Goal: Information Seeking & Learning: Compare options

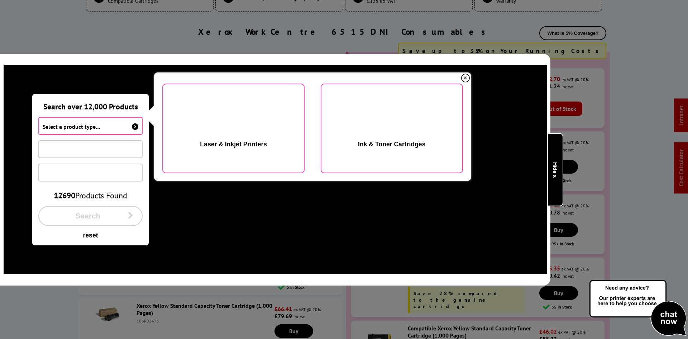
scroll to position [2131, 0]
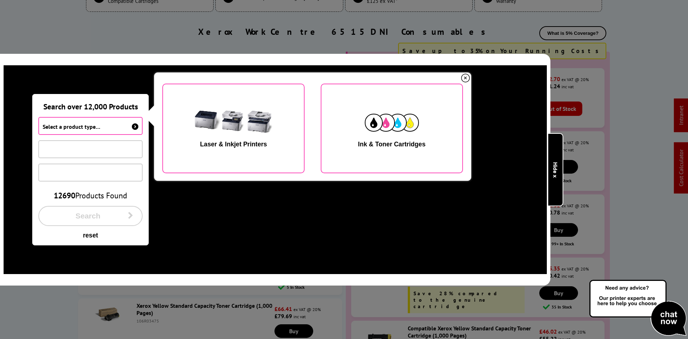
drag, startPoint x: 557, startPoint y: 161, endPoint x: 525, endPoint y: 163, distance: 32.4
click at [557, 160] on link "Product Finder Hide x" at bounding box center [556, 169] width 16 height 73
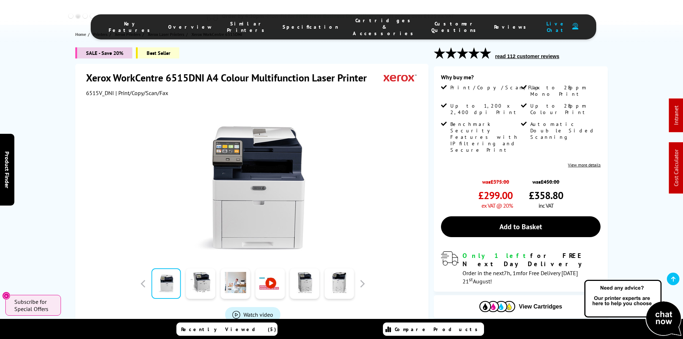
scroll to position [0, 0]
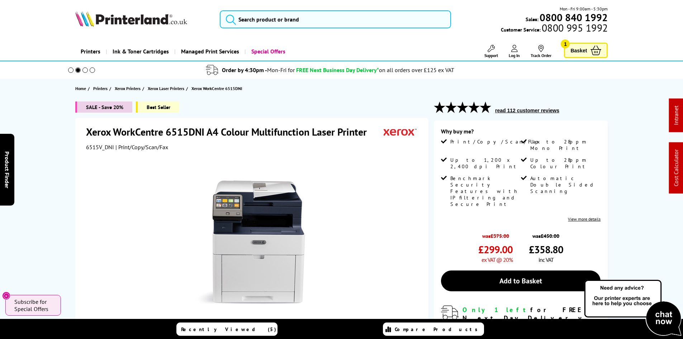
drag, startPoint x: 63, startPoint y: 208, endPoint x: 63, endPoint y: 73, distance: 134.8
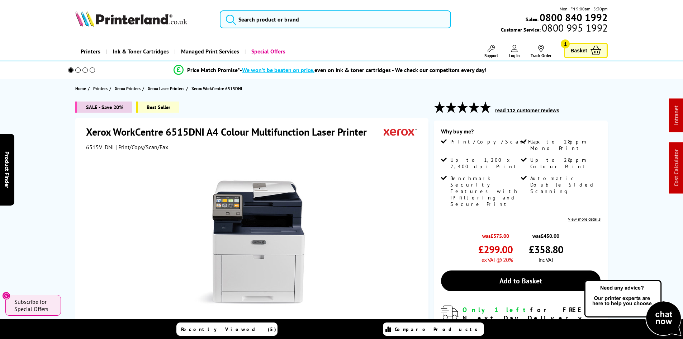
click at [266, 22] on input "search" at bounding box center [335, 19] width 231 height 18
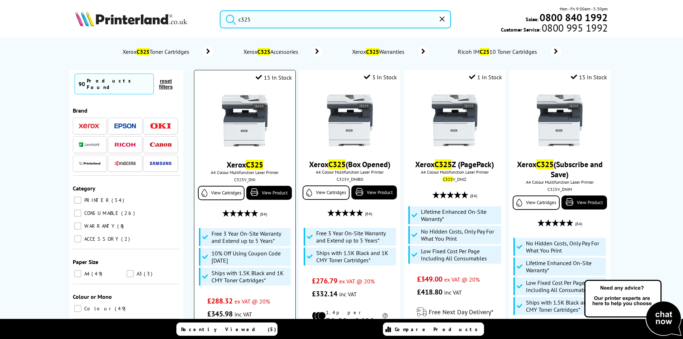
type input "c325"
click at [257, 135] on img at bounding box center [245, 121] width 54 height 54
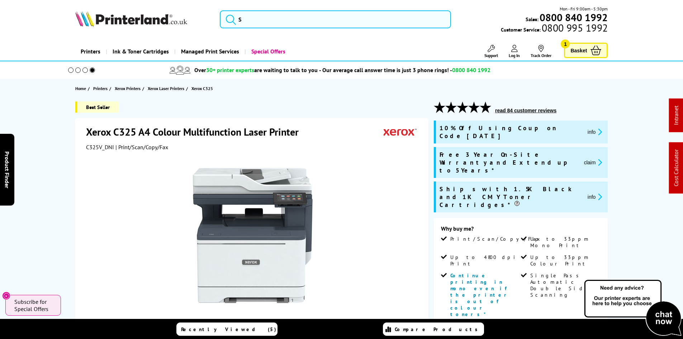
click at [61, 170] on div "Best Seller Xerox C325 A4 Colour Multifunction Laser Printer C325V_DNI | Print/…" at bounding box center [342, 332] width 574 height 462
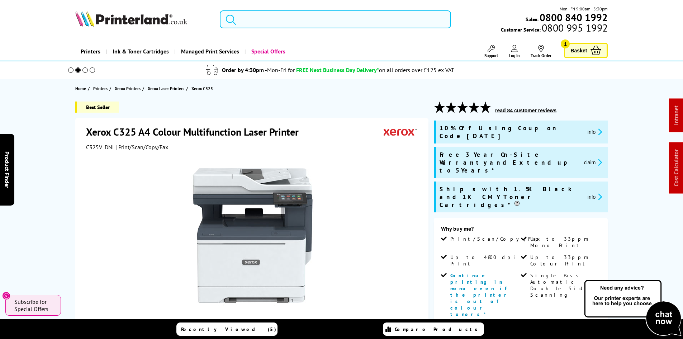
drag, startPoint x: 264, startPoint y: 19, endPoint x: 260, endPoint y: 19, distance: 3.9
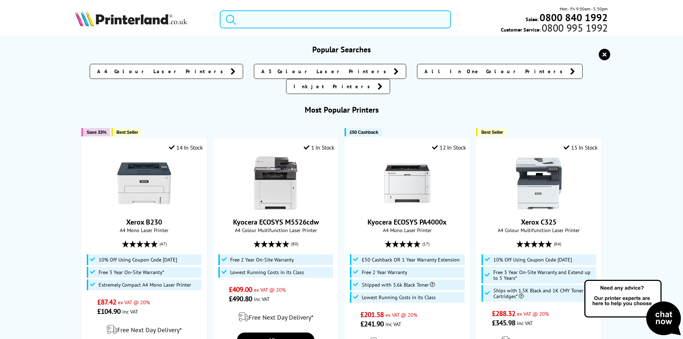
paste input "MFCL5710DNQJ1"
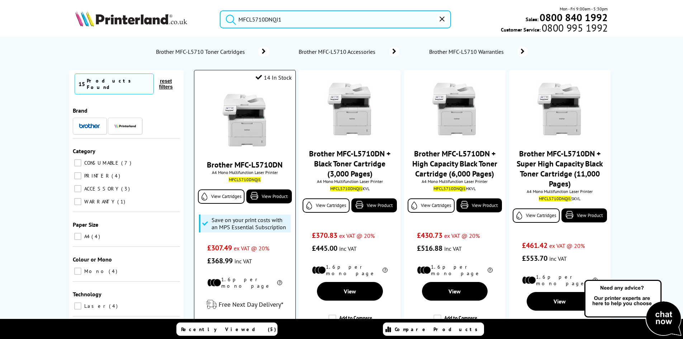
type input "MFCL5710DNQJ1"
click at [235, 139] on img at bounding box center [245, 121] width 54 height 54
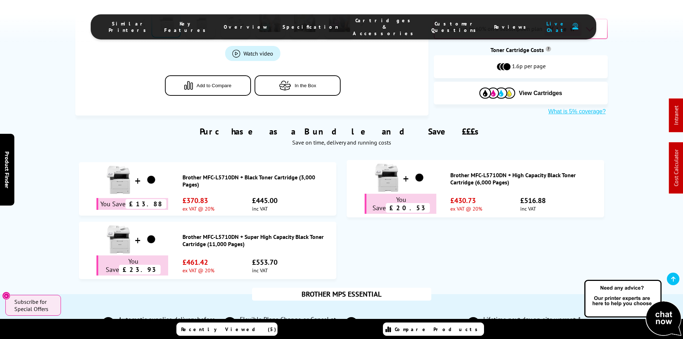
scroll to position [538, 0]
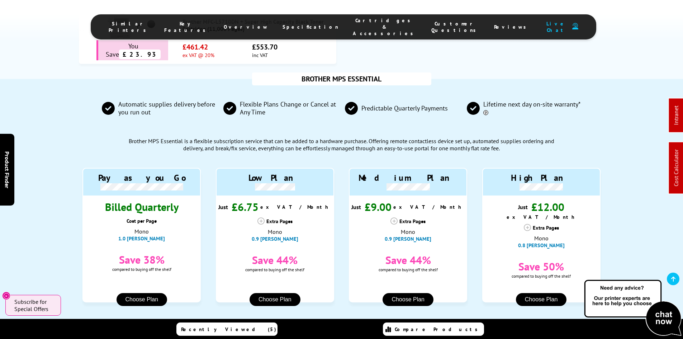
click at [72, 260] on div "BROTHER MPS ESSENTIAL Automatic supplies delivery before you run out Flexible P…" at bounding box center [342, 216] width 574 height 274
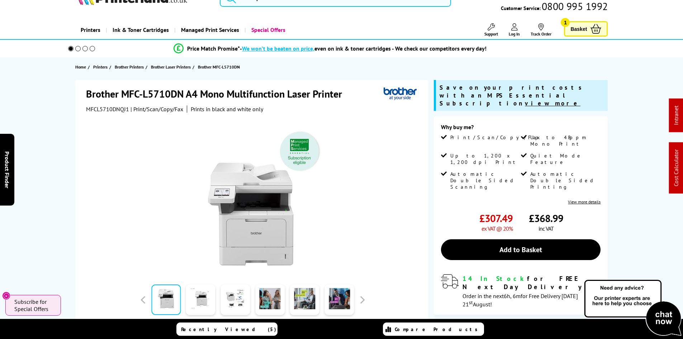
scroll to position [0, 0]
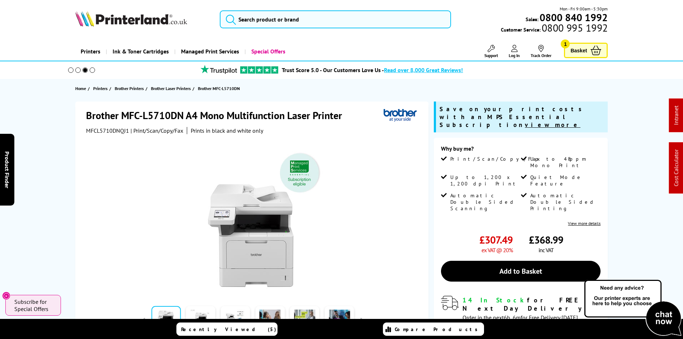
click at [62, 254] on div "Brother MFC-L5710DN A4 Mono Multifunction Laser Printer MFCL5710DNQJ1 | Print/S…" at bounding box center [342, 269] width 574 height 337
click at [61, 150] on div "Brother MFC-L5710DN A4 Mono Multifunction Laser Printer MFCL5710DNQJ1 | Print/S…" at bounding box center [342, 269] width 574 height 337
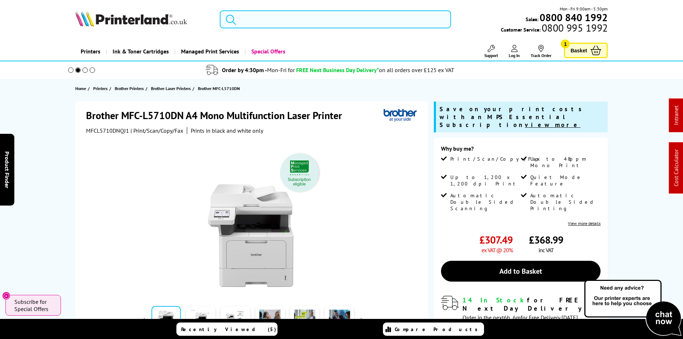
click at [267, 24] on input "search" at bounding box center [335, 19] width 231 height 18
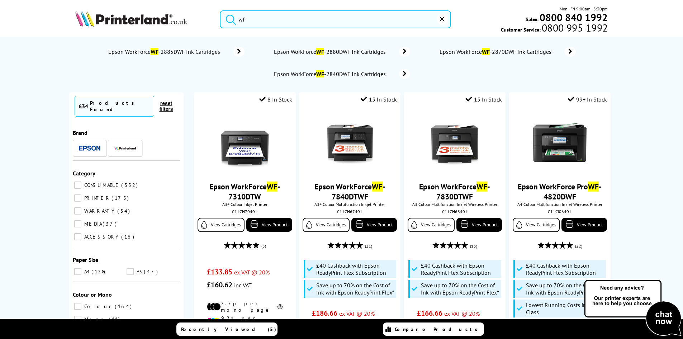
type input "w"
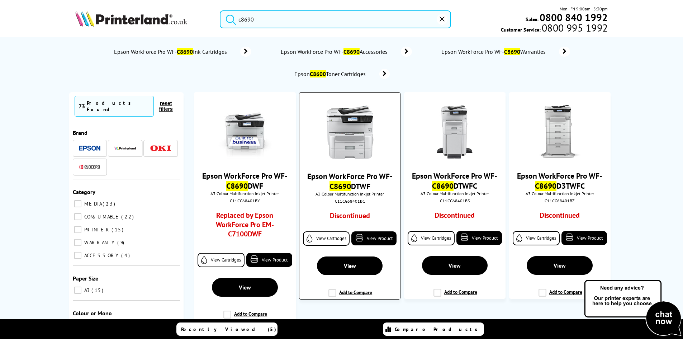
type input "c8690"
click at [346, 143] on img at bounding box center [350, 132] width 54 height 54
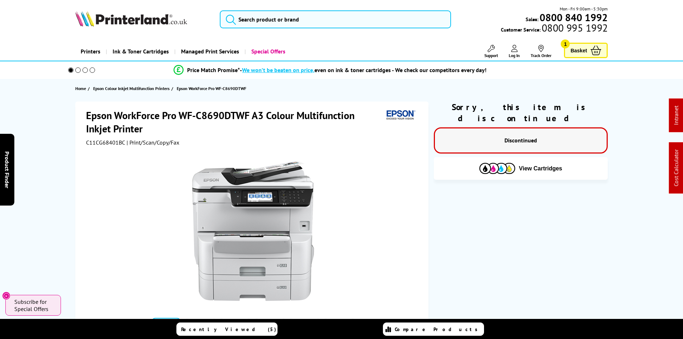
click at [56, 162] on div "Epson WorkForce Pro WF-C8690DTWF A3 Colour Multifunction Inkjet Printer C11CG68…" at bounding box center [342, 263] width 574 height 324
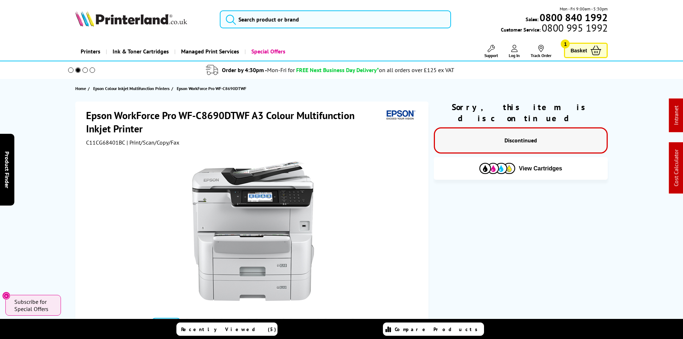
click at [58, 162] on div "Epson WorkForce Pro WF-C8690DTWF A3 Colour Multifunction Inkjet Printer C11CG68…" at bounding box center [342, 263] width 574 height 324
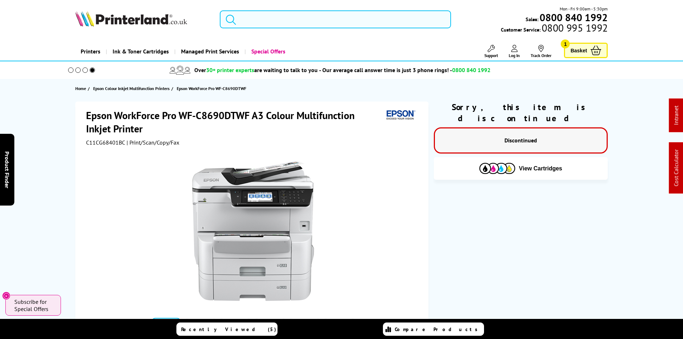
click at [245, 24] on input "search" at bounding box center [335, 19] width 231 height 18
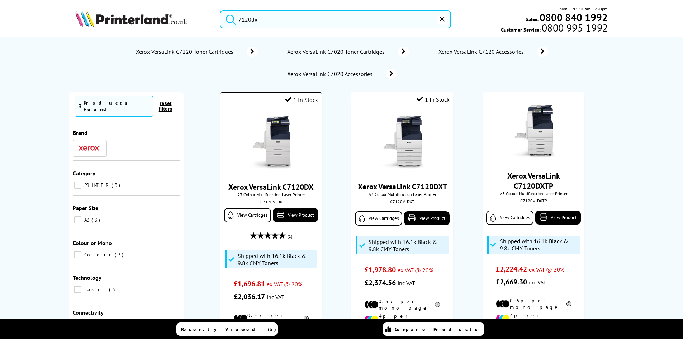
type input "7120dx"
click at [276, 152] on img at bounding box center [271, 143] width 54 height 54
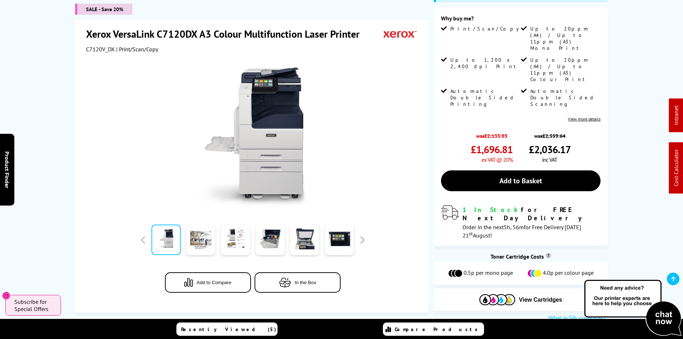
scroll to position [179, 0]
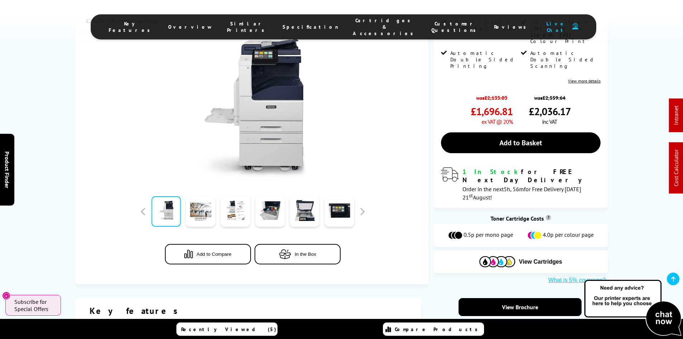
drag, startPoint x: 342, startPoint y: 23, endPoint x: 319, endPoint y: 60, distance: 44.0
click at [353, 23] on span "Cartridges & Accessories" at bounding box center [385, 26] width 64 height 19
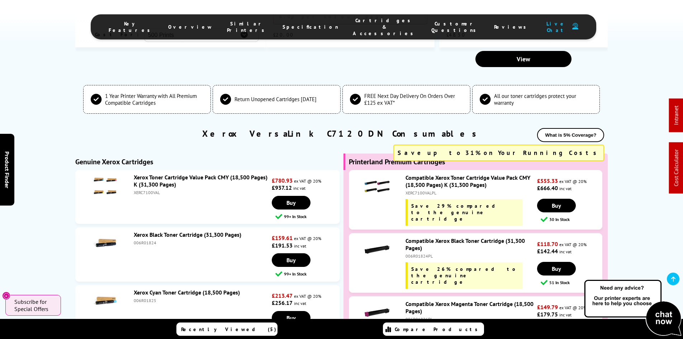
scroll to position [2007, 0]
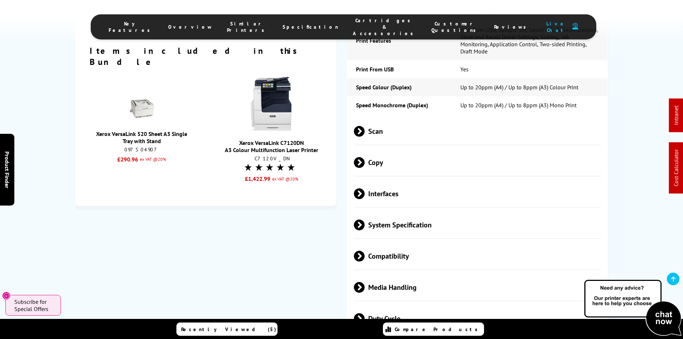
scroll to position [0, 0]
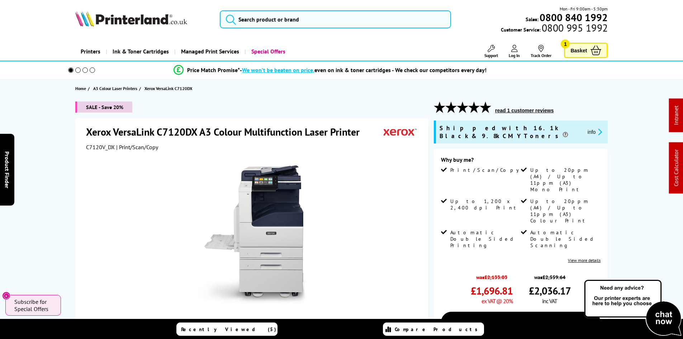
drag, startPoint x: 57, startPoint y: 226, endPoint x: 64, endPoint y: 59, distance: 167.2
click at [96, 151] on div at bounding box center [252, 232] width 333 height 162
click at [96, 148] on span "C7120V_DX" at bounding box center [100, 146] width 29 height 7
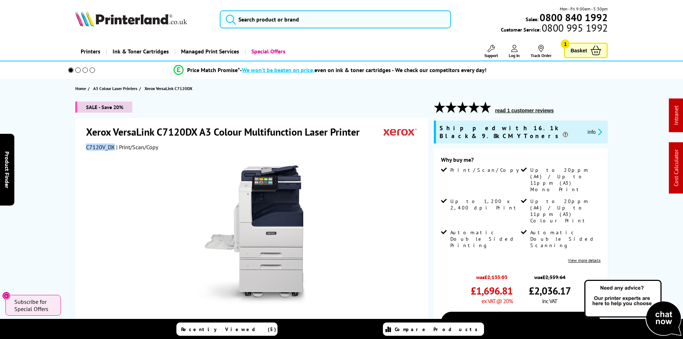
copy span "C7120V_DX"
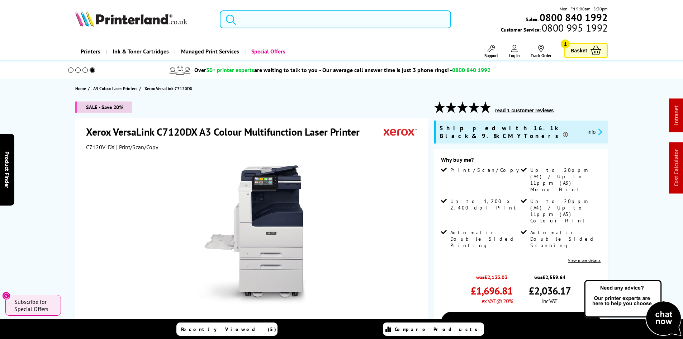
drag, startPoint x: 260, startPoint y: 15, endPoint x: 319, endPoint y: 51, distance: 68.8
click at [260, 15] on input "search" at bounding box center [335, 19] width 231 height 18
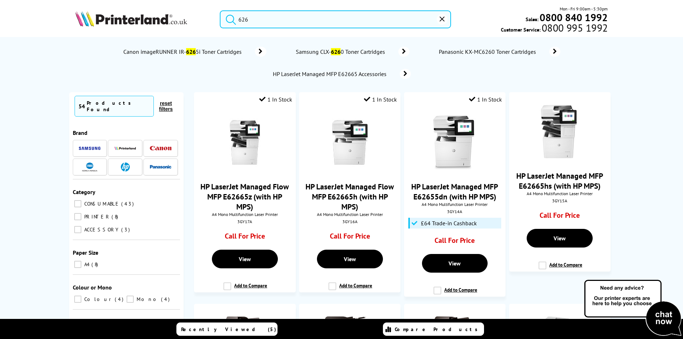
click at [267, 19] on input "626" at bounding box center [335, 19] width 231 height 18
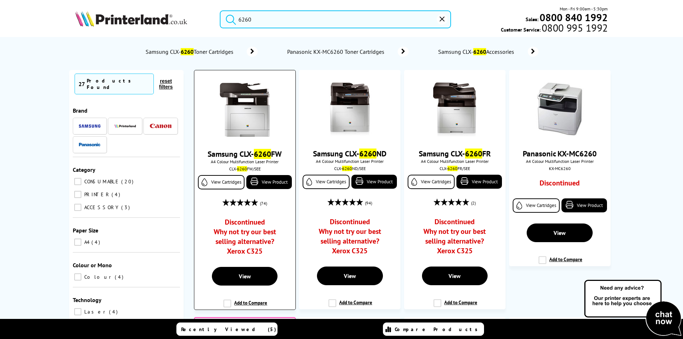
type input "6260"
click at [238, 96] on img at bounding box center [245, 110] width 54 height 54
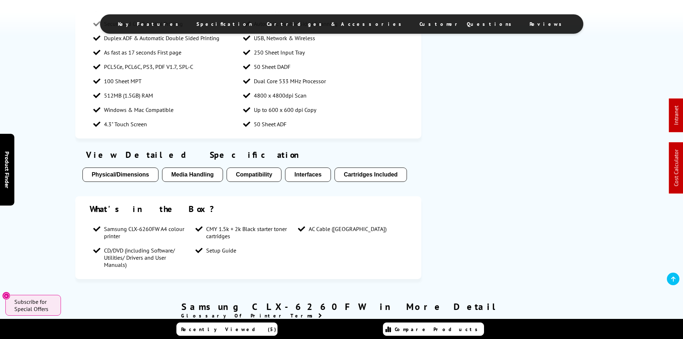
click at [331, 27] on span "Cartridges & Accessories" at bounding box center [336, 24] width 138 height 6
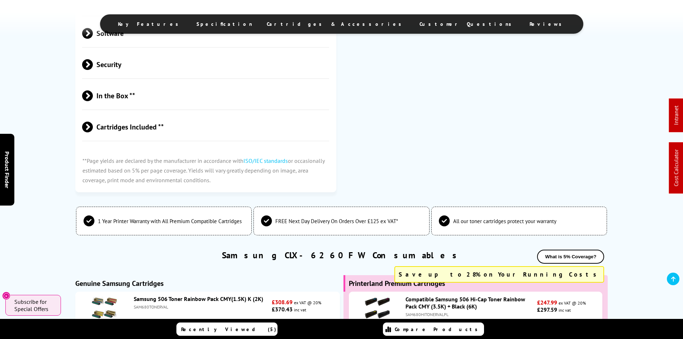
scroll to position [1391, 0]
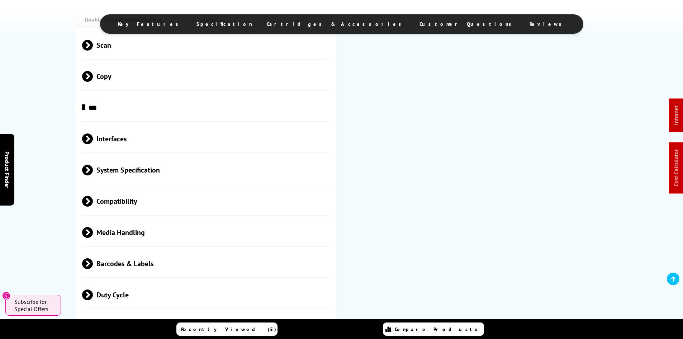
scroll to position [0, 0]
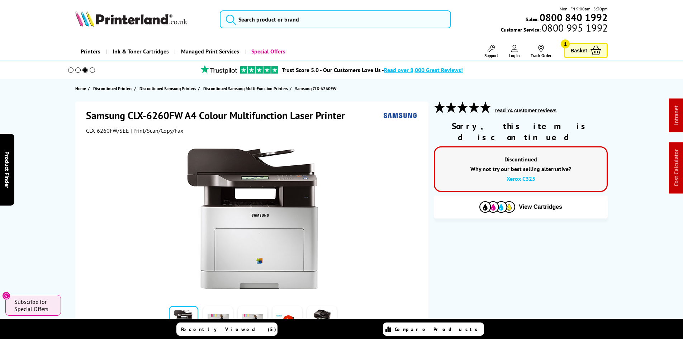
drag, startPoint x: 46, startPoint y: 243, endPoint x: 63, endPoint y: 128, distance: 116.7
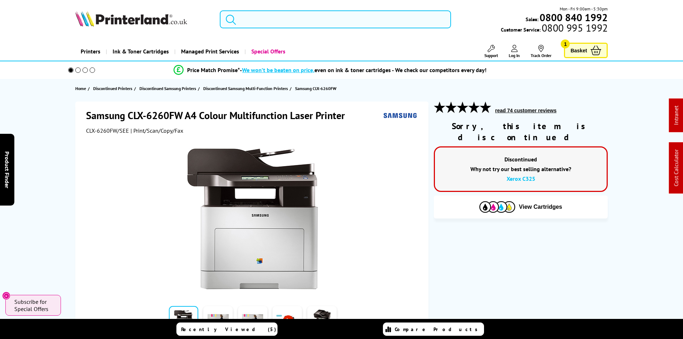
click at [293, 22] on input "search" at bounding box center [335, 19] width 231 height 18
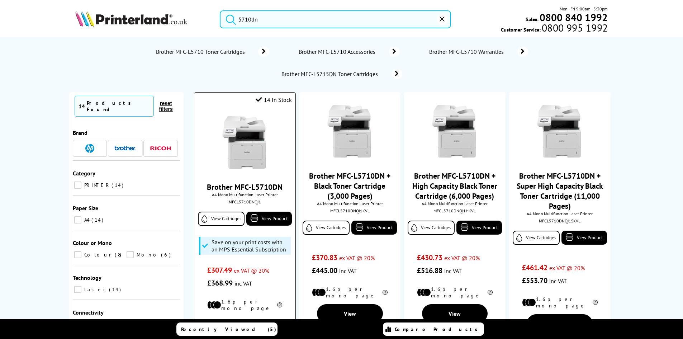
type input "5710dn"
click at [258, 142] on img at bounding box center [245, 143] width 54 height 54
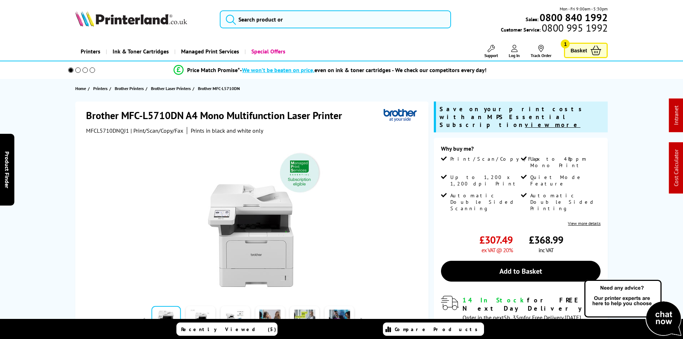
scroll to position [108, 0]
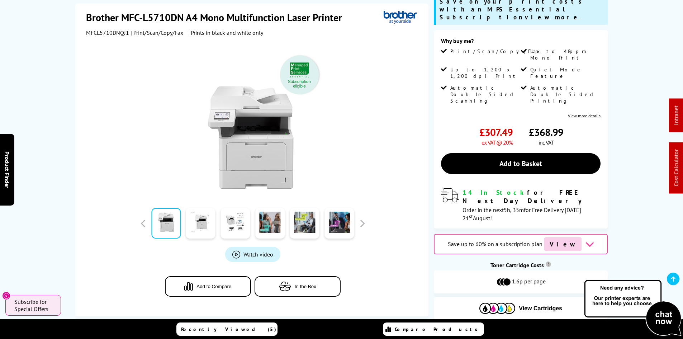
click at [70, 156] on div "Brother MFC-L5710DN A4 Mono Multifunction Laser Printer MFCL5710DNQJ1 | Print/S…" at bounding box center [342, 162] width 574 height 337
click at [72, 170] on div "Brother MFC-L5710DN A4 Mono Multifunction Laser Printer MFCL5710DNQJ1 | Print/S…" at bounding box center [342, 162] width 574 height 337
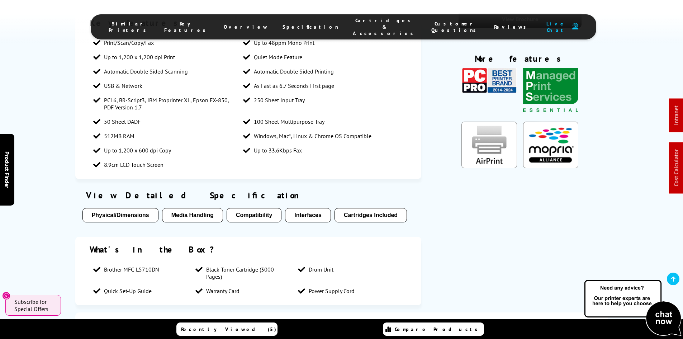
scroll to position [1255, 0]
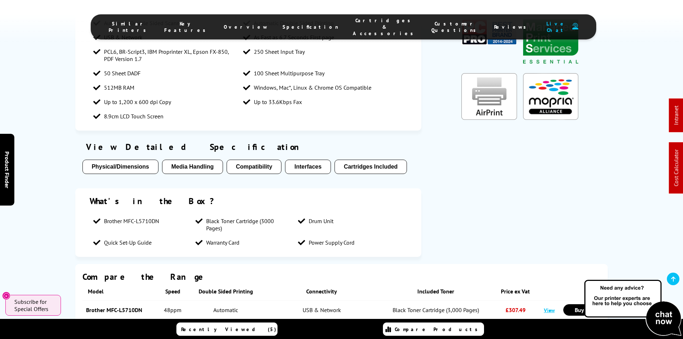
click at [553, 325] on link "View" at bounding box center [549, 328] width 11 height 7
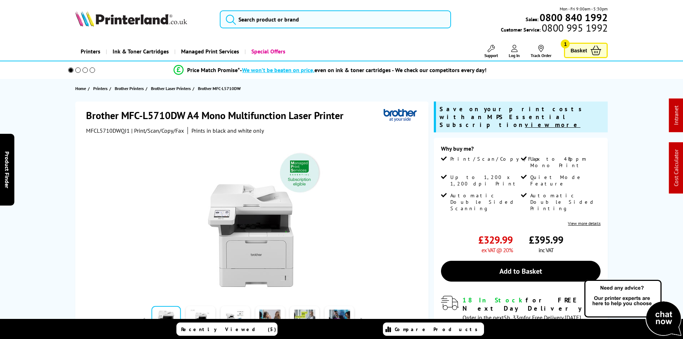
click at [62, 176] on div "Brother MFC-L5710DW A4 Mono Multifunction Laser Printer MFCL5710DWQJ1 | Print/S…" at bounding box center [342, 269] width 574 height 337
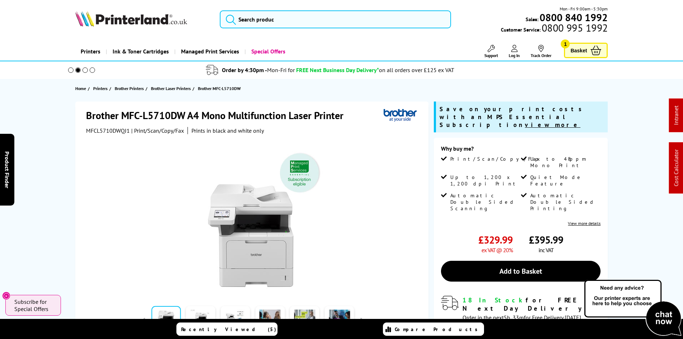
click at [117, 130] on span "MFCL5710DWQJ1" at bounding box center [108, 130] width 44 height 7
copy span "MFCL5710DWQJ1"
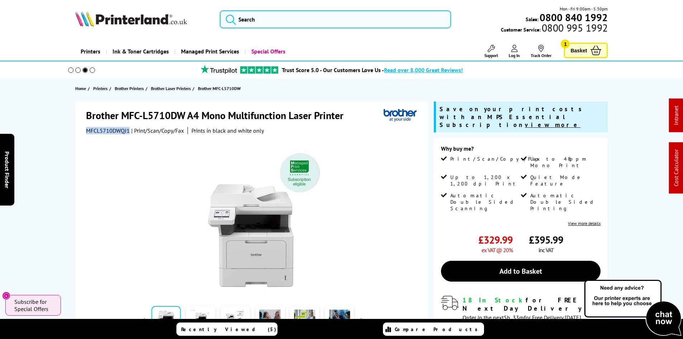
copy span "MFCL5710DWQJ1"
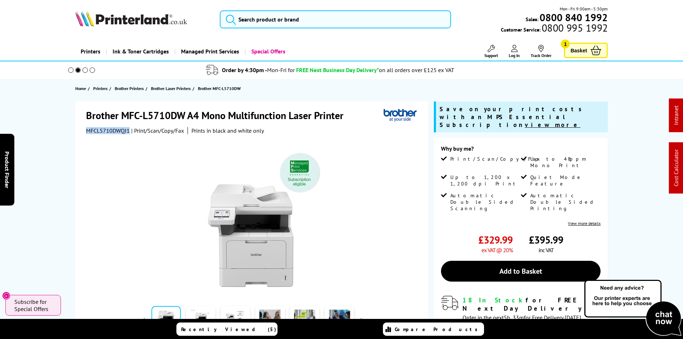
click at [70, 187] on div "Brother MFC-L5710DW A4 Mono Multifunction Laser Printer MFCL5710DWQJ1 | Print/S…" at bounding box center [342, 269] width 574 height 337
click at [68, 173] on div "Brother MFC-L5710DW A4 Mono Multifunction Laser Printer MFCL5710DWQJ1 | Print/S…" at bounding box center [342, 269] width 574 height 337
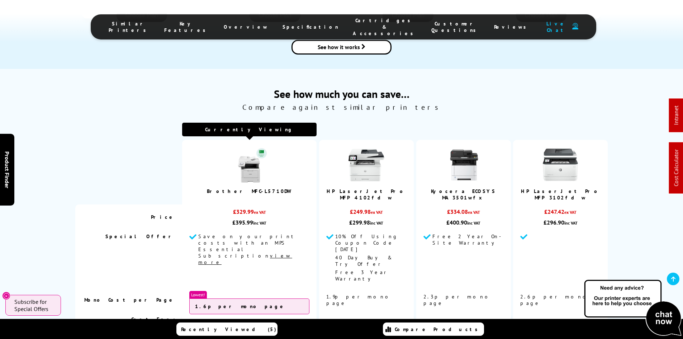
scroll to position [824, 0]
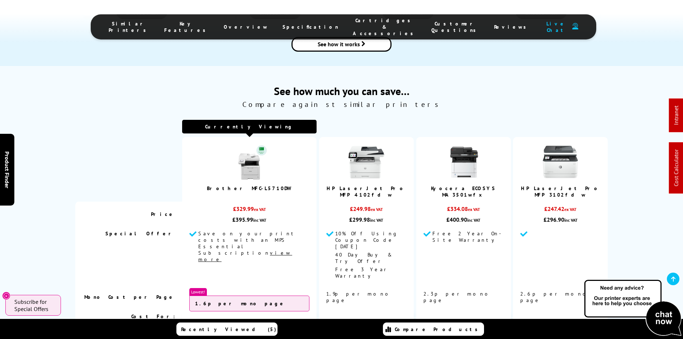
click at [35, 197] on div "See how much you can save… Compare against similar printers Currently Viewing B…" at bounding box center [341, 224] width 683 height 280
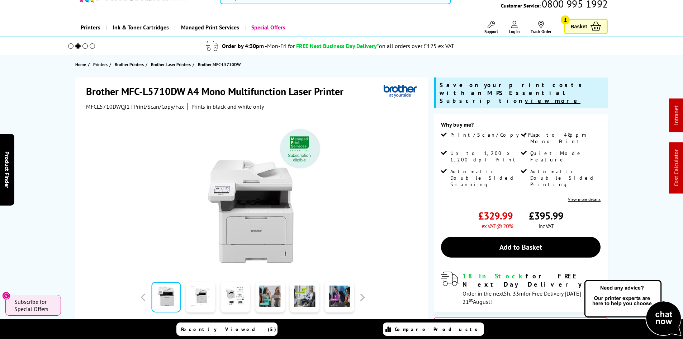
scroll to position [0, 0]
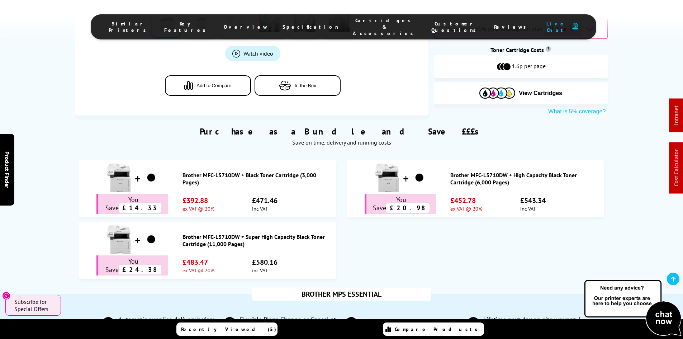
scroll to position [179, 0]
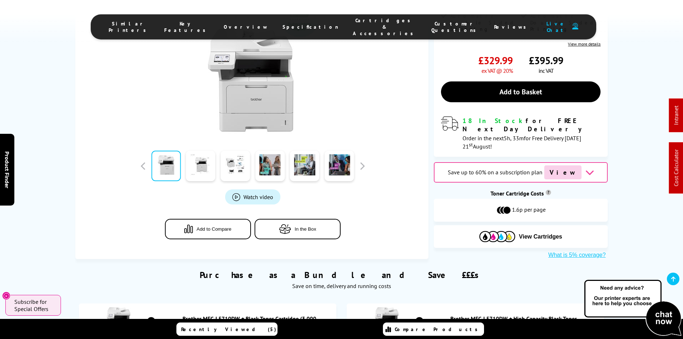
click at [357, 28] on li "Cartridges & Accessories" at bounding box center [385, 26] width 79 height 19
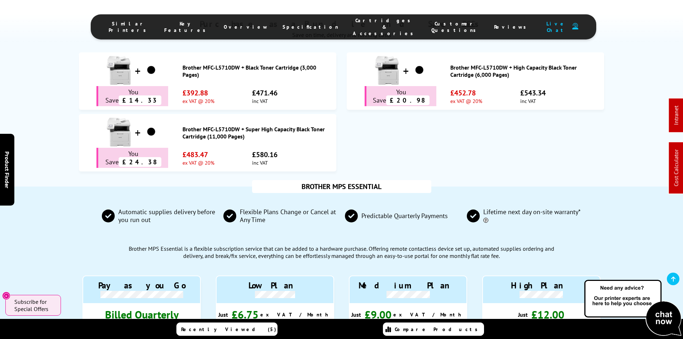
click at [353, 24] on span "Cartridges & Accessories" at bounding box center [385, 26] width 64 height 19
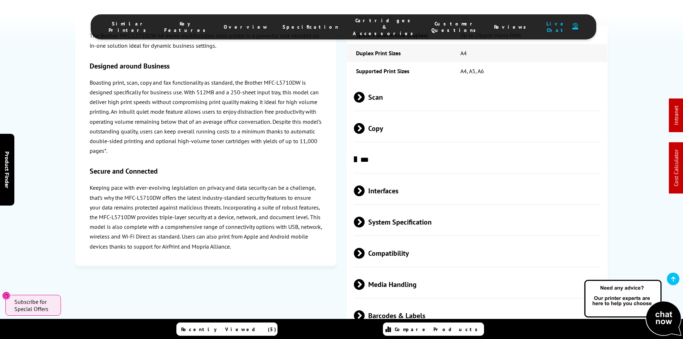
scroll to position [2351, 0]
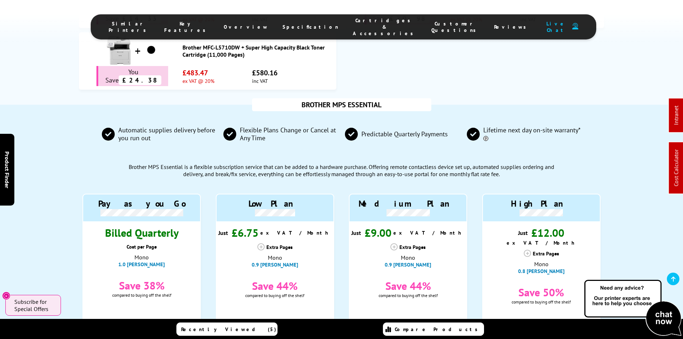
scroll to position [574, 0]
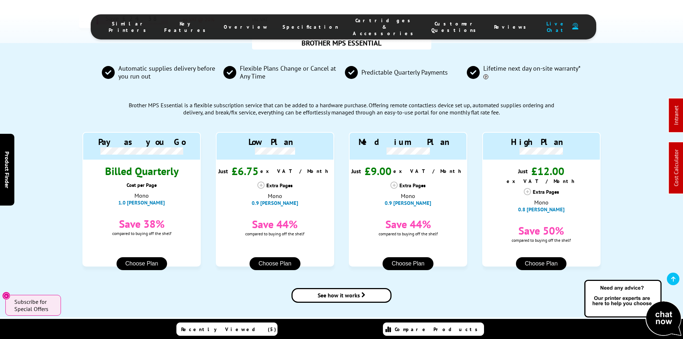
click at [57, 187] on div "BROTHER MPS ESSENTIAL Automatic supplies delivery before you run out Flexible P…" at bounding box center [342, 180] width 574 height 274
click at [52, 183] on div "BROTHER MPS ESSENTIAL Automatic supplies delivery before you run out Flexible P…" at bounding box center [341, 180] width 683 height 274
click at [54, 178] on div "BROTHER MPS ESSENTIAL Automatic supplies delivery before you run out Flexible P…" at bounding box center [341, 180] width 683 height 274
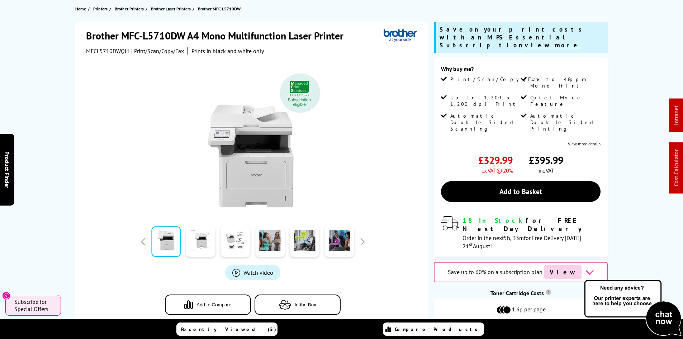
scroll to position [0, 0]
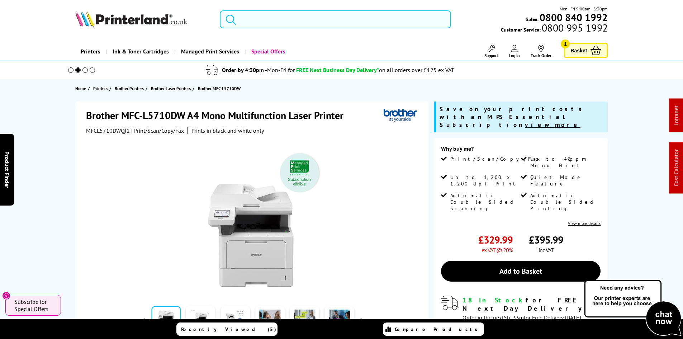
click at [259, 20] on input "search" at bounding box center [335, 19] width 231 height 18
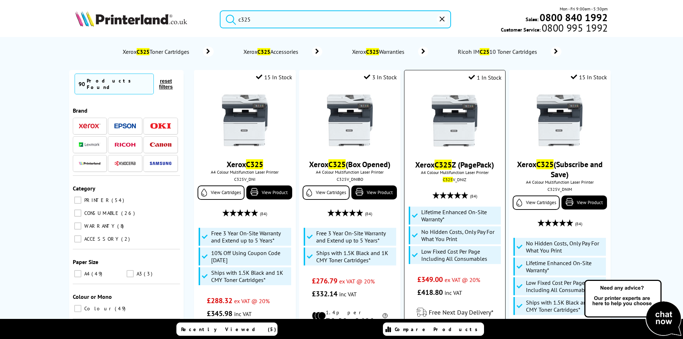
type input "c325"
click at [451, 125] on img at bounding box center [455, 121] width 54 height 54
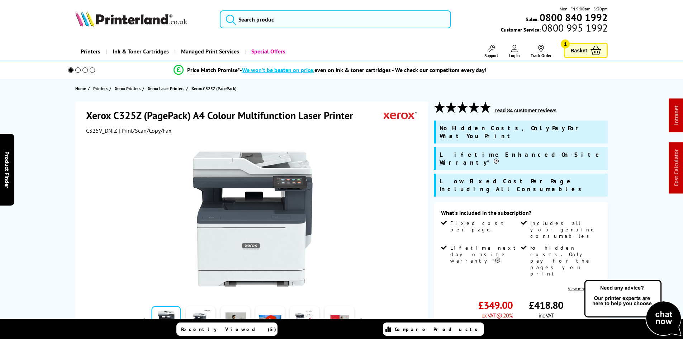
scroll to position [36, 0]
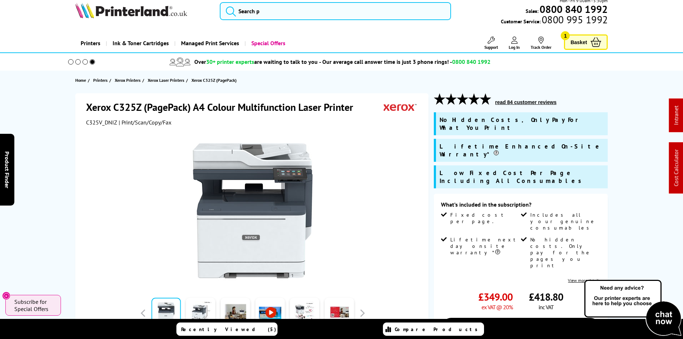
scroll to position [0, 0]
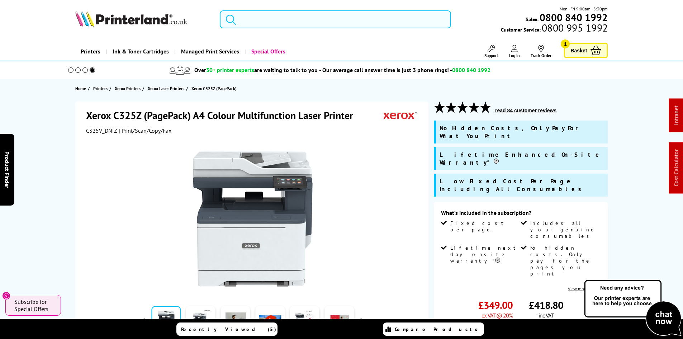
click at [265, 23] on input "search" at bounding box center [335, 19] width 231 height 18
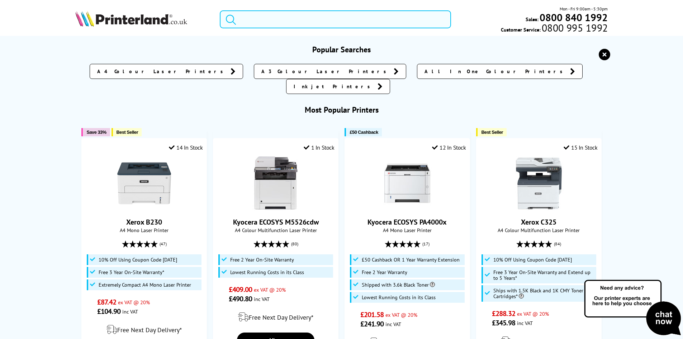
paste input "1PV87A"
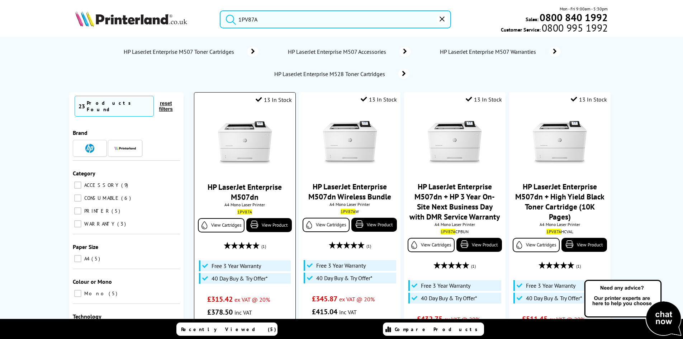
type input "1PV87A"
click at [248, 145] on img at bounding box center [245, 143] width 54 height 54
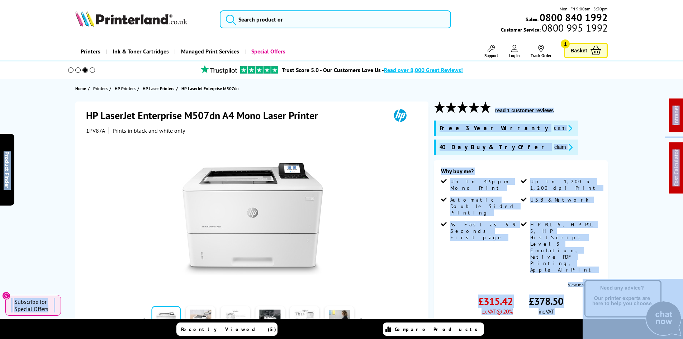
scroll to position [35, 0]
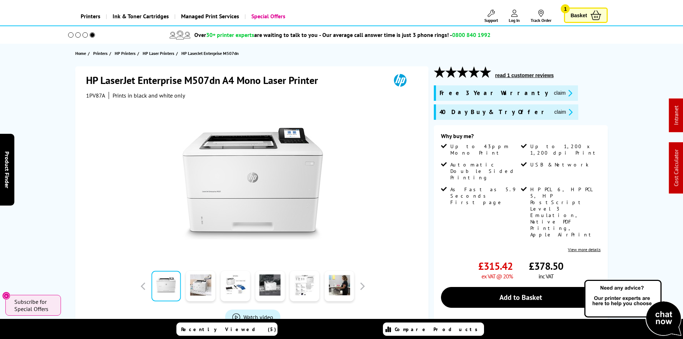
click at [66, 149] on div "HP LaserJet Enterprise M507dn A4 Mono Laser Printer 1PV87A Prints in black and …" at bounding box center [342, 252] width 574 height 372
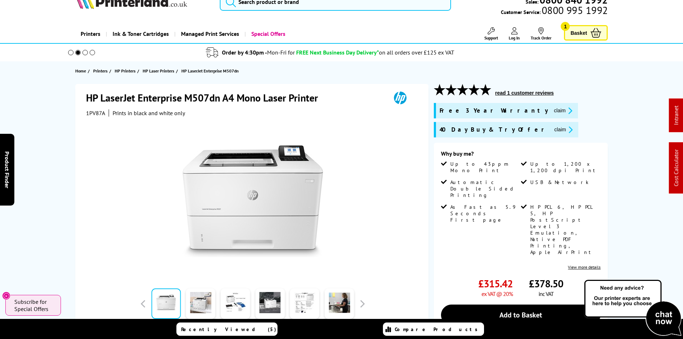
scroll to position [0, 0]
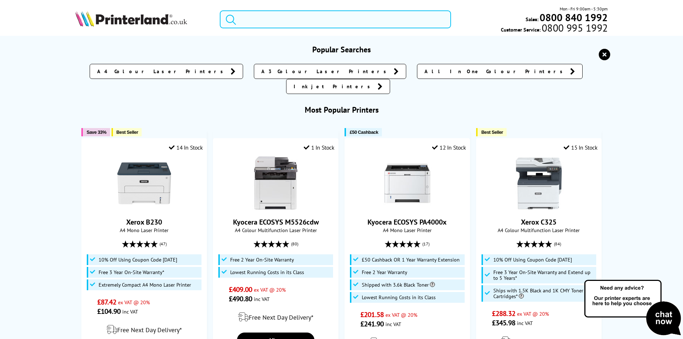
paste input "DCPL2660DWZU1"
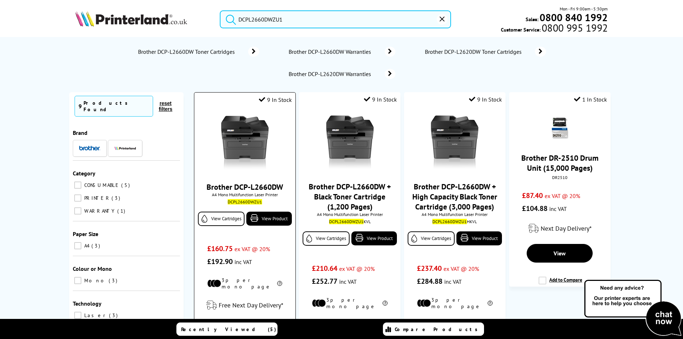
type input "DCPL2660DWZU1"
click at [247, 134] on img at bounding box center [245, 143] width 54 height 54
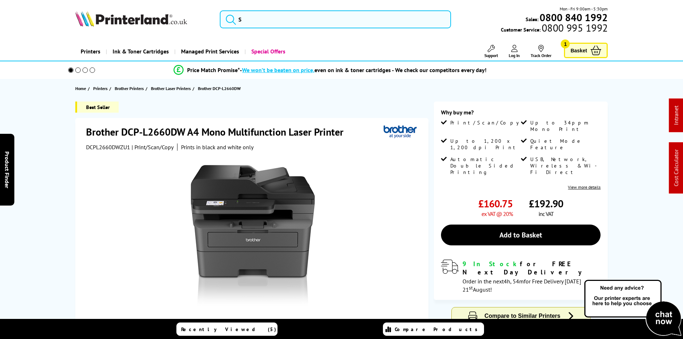
click at [64, 129] on div "Best Seller Brother DCP-L2660DW A4 Mono Multifunction Laser Printer DCPL2660DWZ…" at bounding box center [342, 255] width 574 height 309
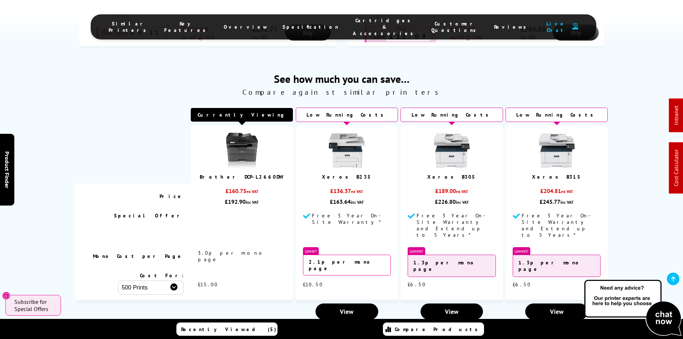
scroll to position [502, 0]
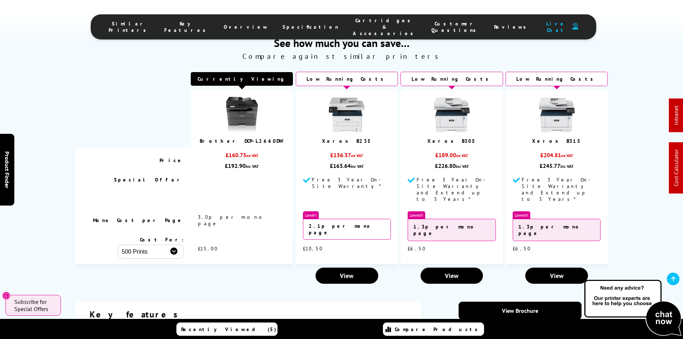
click at [62, 137] on div "See how much you can save… Compare against similar printers Currently Viewing" at bounding box center [342, 161] width 574 height 251
click at [44, 196] on div "See how much you can save… Compare against similar printers Currently Viewing P…" at bounding box center [341, 161] width 683 height 251
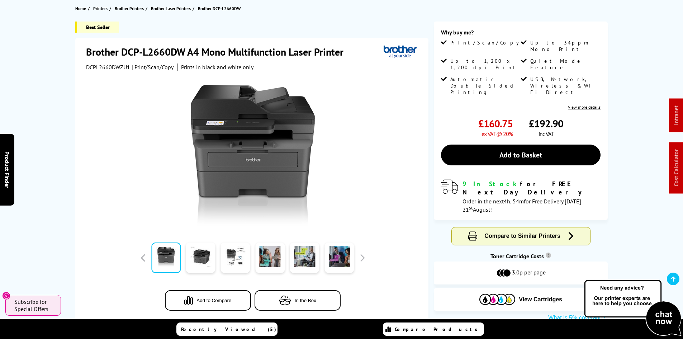
scroll to position [0, 0]
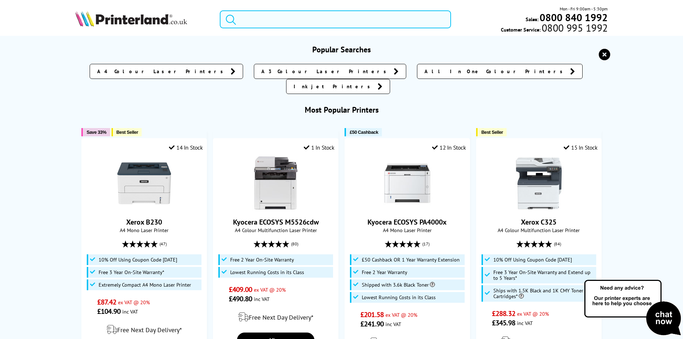
paste input "50F2000"
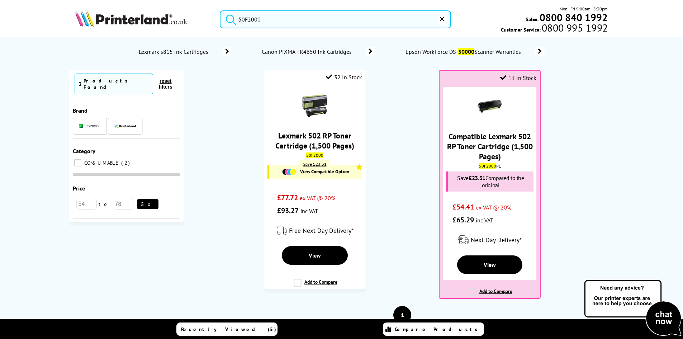
click at [419, 138] on ol "32 In Stock Lexmark 502 RP Toner Cartridge (1,500 Pages) 50F2000 Save £23.31 Vi…" at bounding box center [402, 188] width 423 height 236
click at [397, 152] on ol "32 In Stock Lexmark 502 RP Toner Cartridge (1,500 Pages) 50F2000 Save £23.31 Vi…" at bounding box center [402, 188] width 423 height 236
click at [405, 143] on ol "32 In Stock Lexmark 502 RP Toner Cartridge (1,500 Pages) 50F2000 Save £23.31 Vi…" at bounding box center [402, 188] width 423 height 236
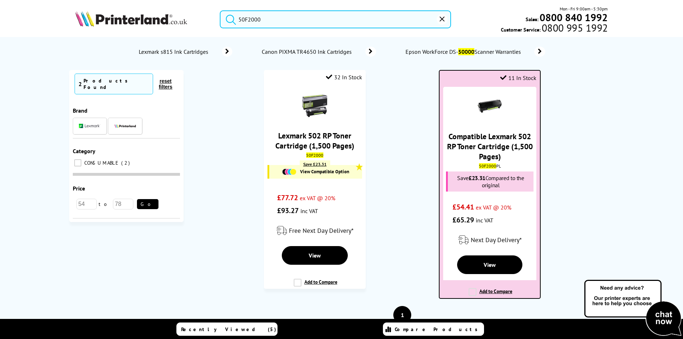
click at [488, 167] on mark "50F2000" at bounding box center [487, 165] width 17 height 5
copy div "50F2000 PL"
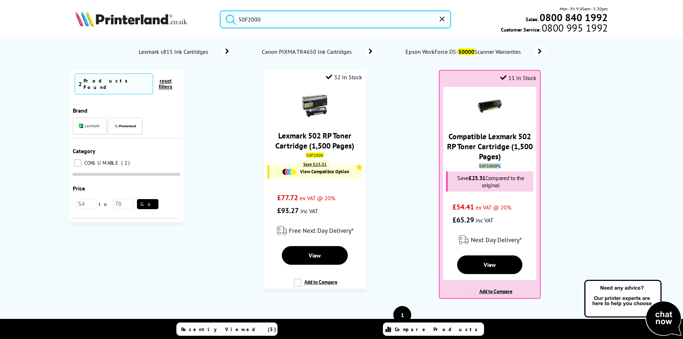
click at [310, 23] on input "50F2000" at bounding box center [335, 19] width 231 height 18
click at [309, 23] on input "50F2000" at bounding box center [335, 19] width 231 height 18
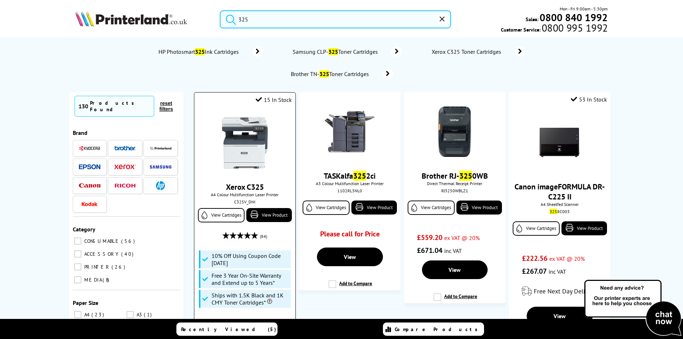
type input "325"
click at [241, 145] on img at bounding box center [245, 143] width 54 height 54
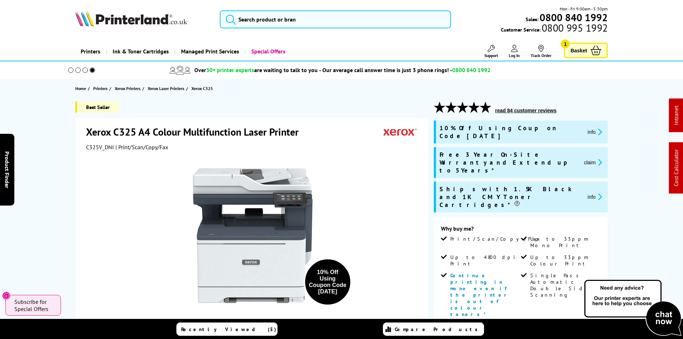
click at [88, 146] on span "C325V_DNI" at bounding box center [100, 146] width 28 height 7
copy span "C325V_DNI"
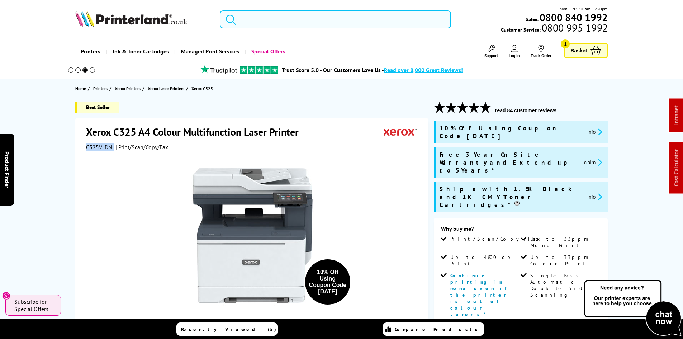
click at [255, 15] on input "search" at bounding box center [335, 19] width 231 height 18
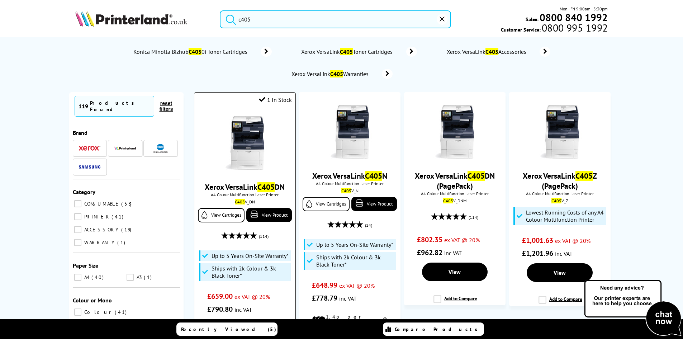
type input "c405"
click at [240, 129] on img at bounding box center [245, 143] width 54 height 54
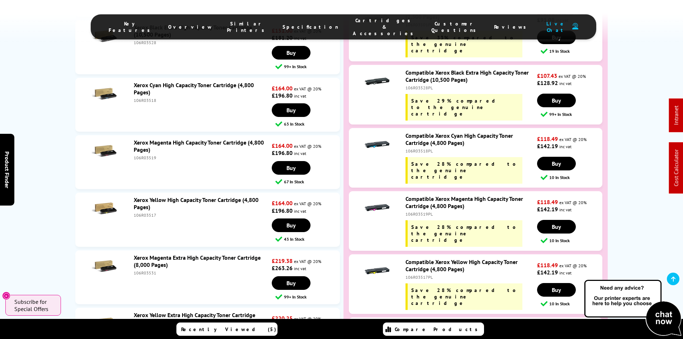
scroll to position [3114, 0]
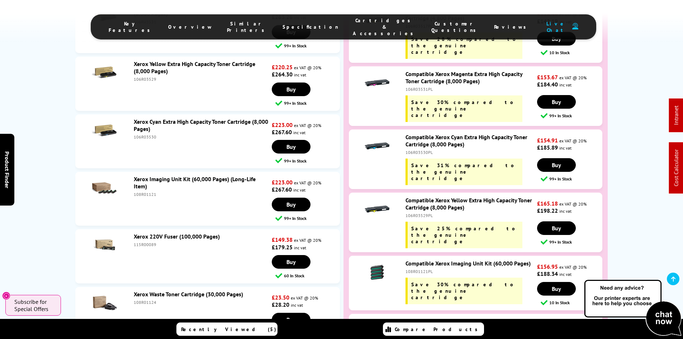
click at [144, 242] on div "115R00089" at bounding box center [202, 244] width 136 height 5
copy div "115R00089"
click at [61, 134] on div "1 Year Printer Warranty with All Premium Compatible Cartridges Return Unopened …" at bounding box center [342, 270] width 574 height 2093
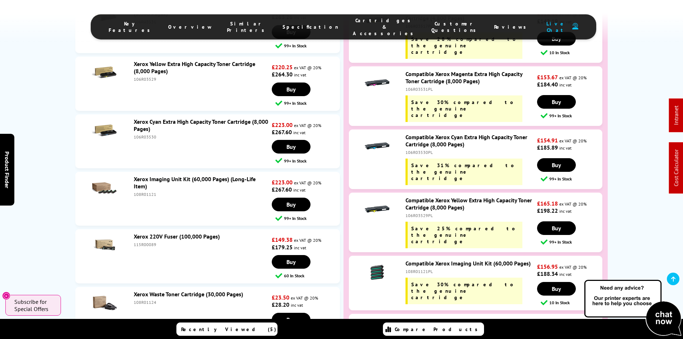
click at [48, 158] on div "1 Year Printer Warranty with All Premium Compatible Cartridges Return Unopened …" at bounding box center [341, 270] width 683 height 2093
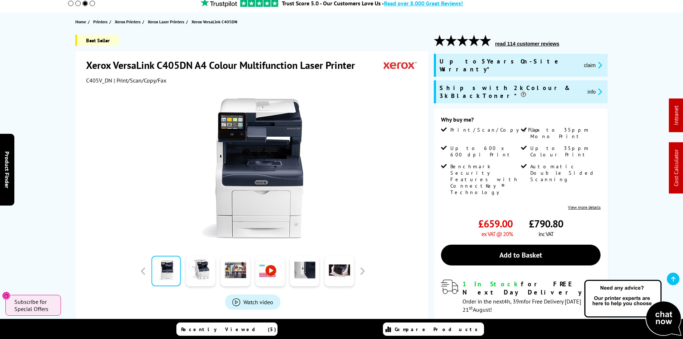
scroll to position [0, 0]
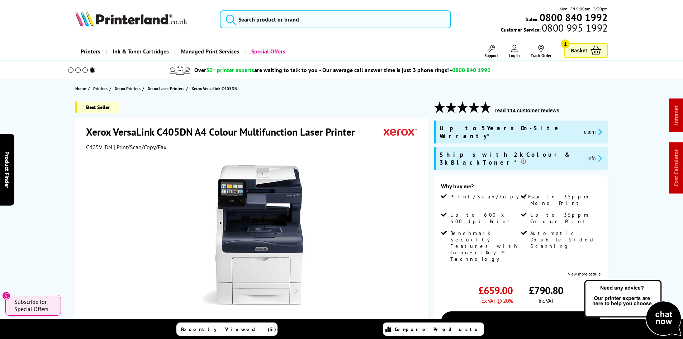
click at [77, 145] on div "Xerox VersaLink C405DN A4 Colour Multifunction Laser Printer C405V_DN | Print/S…" at bounding box center [251, 274] width 353 height 313
click at [63, 160] on div "Best Seller Xerox VersaLink C405DN A4 Colour Multifunction Laser Printer C405V_…" at bounding box center [342, 294] width 574 height 387
click at [65, 157] on div "Best Seller Xerox VersaLink C405DN A4 Colour Multifunction Laser Printer C405V_…" at bounding box center [342, 294] width 574 height 387
click at [148, 20] on img at bounding box center [131, 19] width 112 height 16
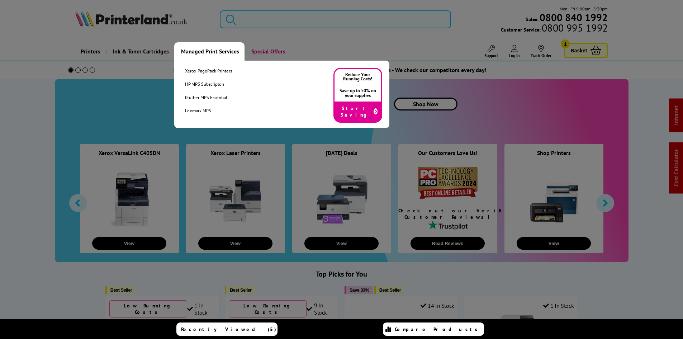
click at [225, 51] on link "Managed Print Services" at bounding box center [209, 51] width 70 height 18
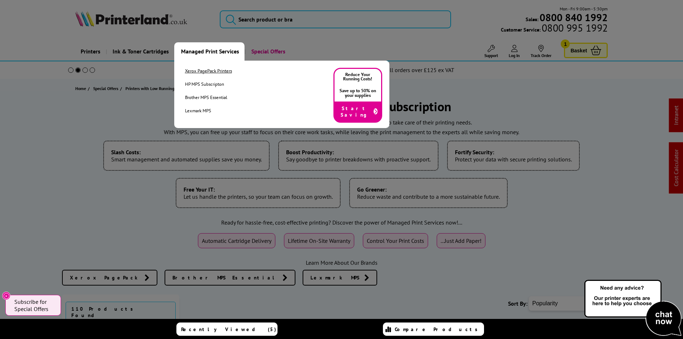
click at [211, 70] on link "Xerox PagePack Printers" at bounding box center [208, 71] width 47 height 6
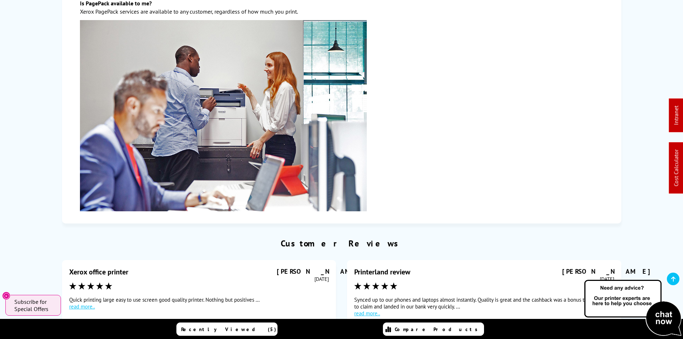
scroll to position [1613, 0]
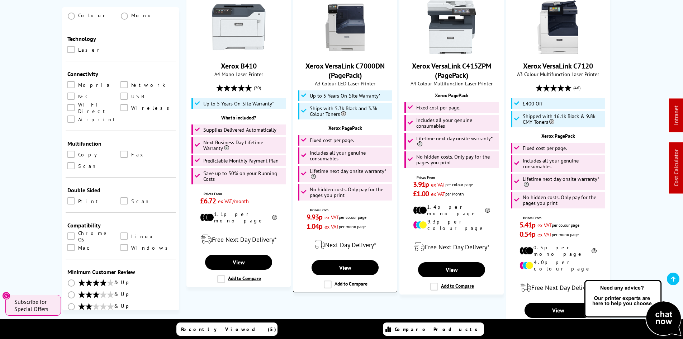
scroll to position [609, 0]
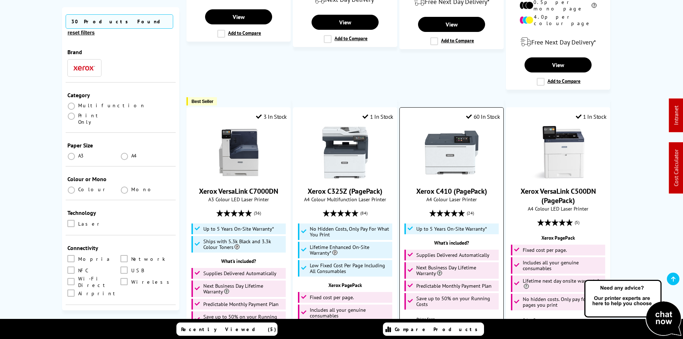
scroll to position [824, 0]
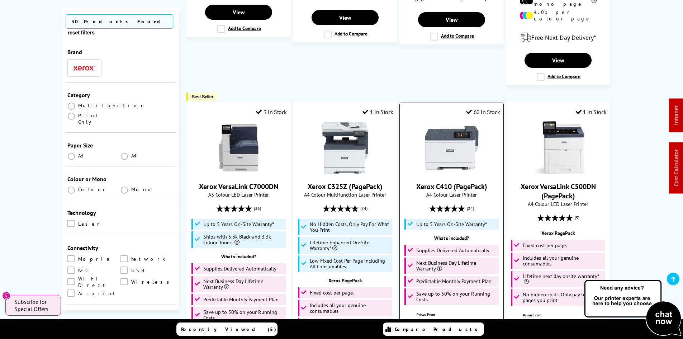
click at [458, 135] on img at bounding box center [452, 148] width 54 height 54
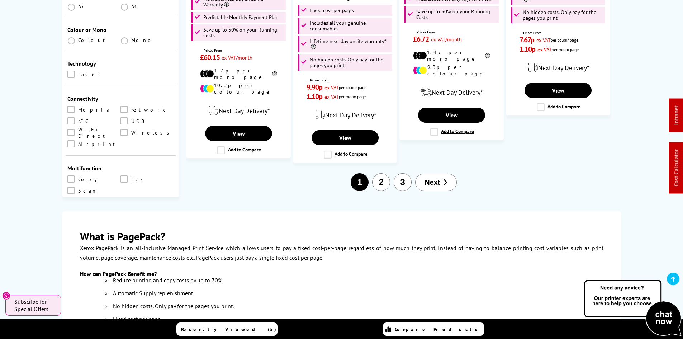
scroll to position [1107, 0]
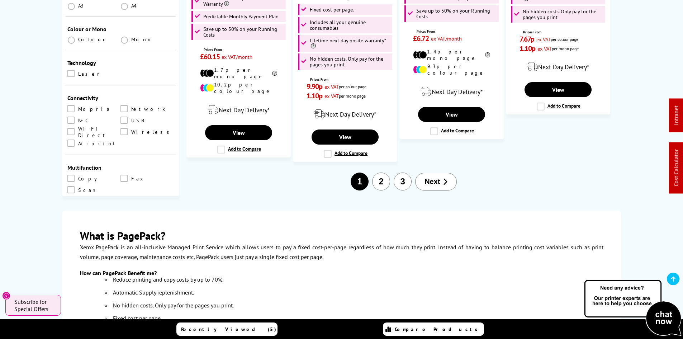
click at [381, 172] on button "2" at bounding box center [381, 181] width 18 height 18
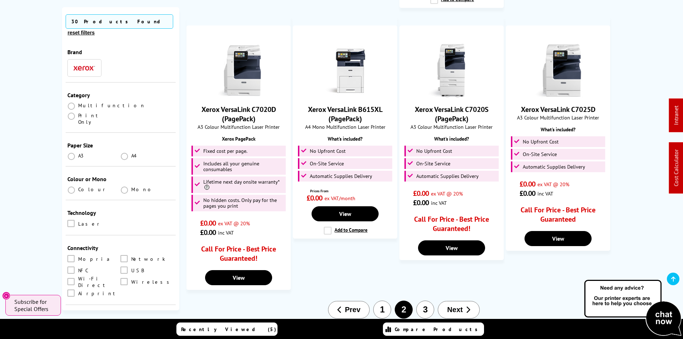
scroll to position [932, 0]
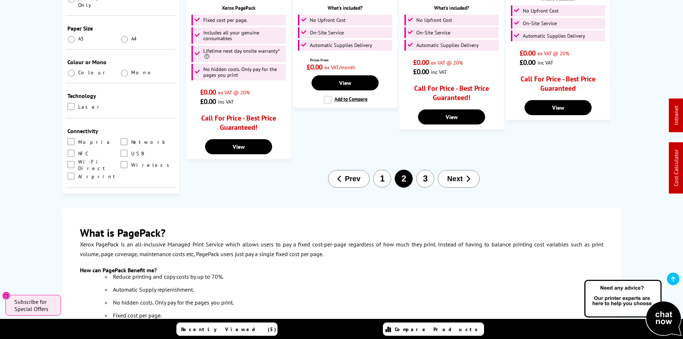
click at [422, 170] on button "3" at bounding box center [425, 179] width 18 height 18
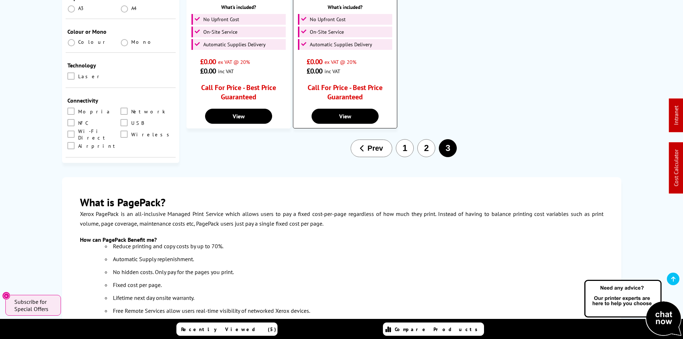
scroll to position [609, 0]
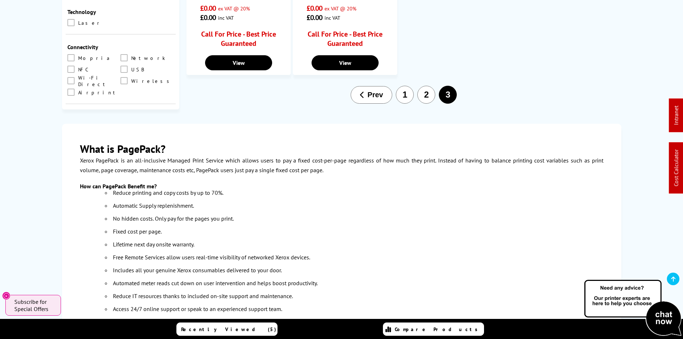
click at [401, 89] on button "1" at bounding box center [405, 95] width 18 height 18
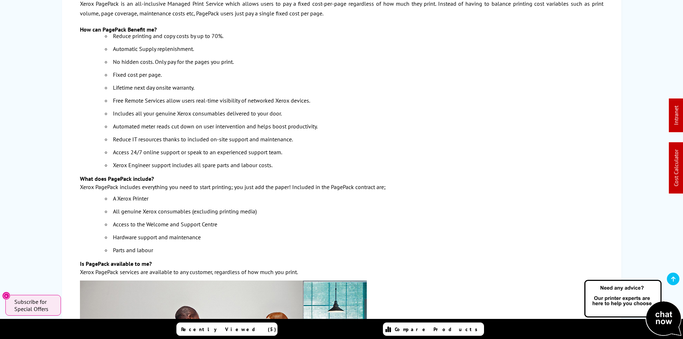
scroll to position [1398, 0]
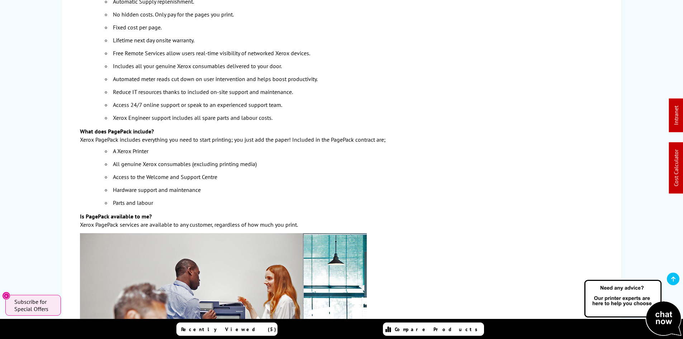
click at [43, 209] on div "What is PagePack? Xerox PagePack is an all-inclusive Managed Print Service whic…" at bounding box center [341, 177] width 683 height 545
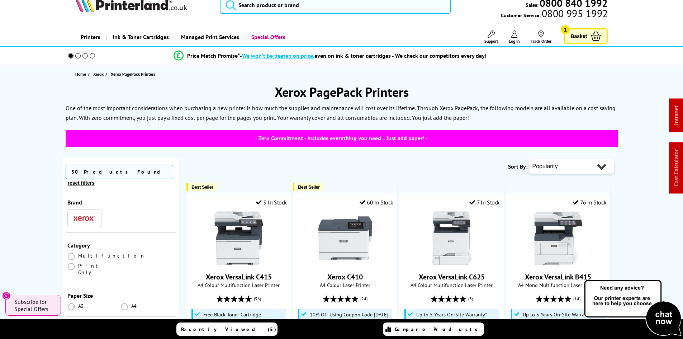
scroll to position [0, 0]
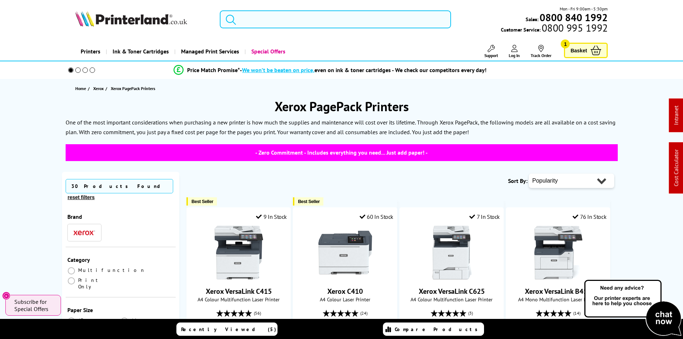
click at [258, 19] on input "search" at bounding box center [335, 19] width 231 height 18
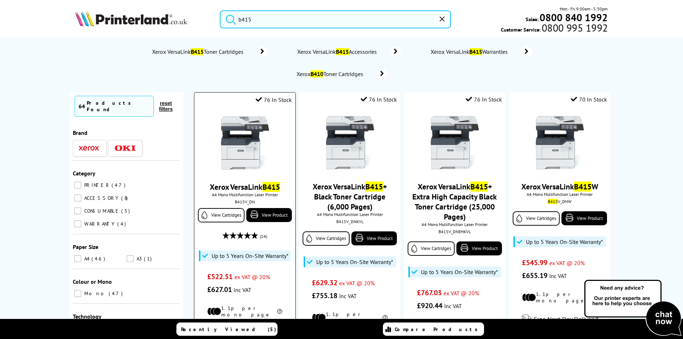
type input "b415"
click at [238, 141] on img at bounding box center [245, 143] width 54 height 54
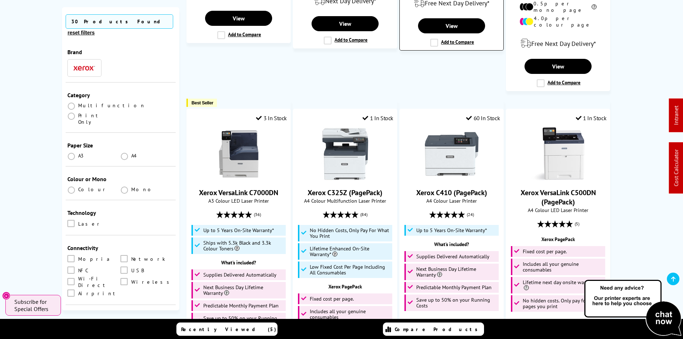
scroll to position [824, 0]
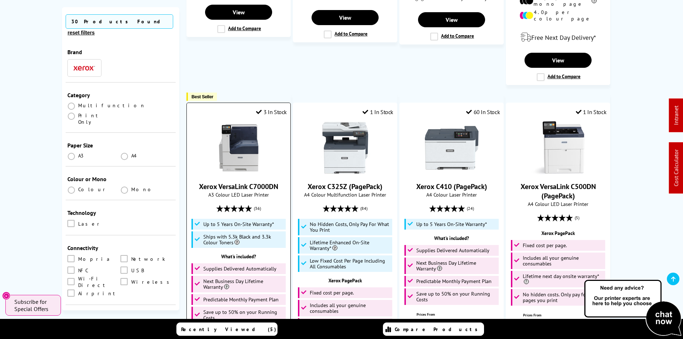
click at [229, 138] on img at bounding box center [239, 148] width 54 height 54
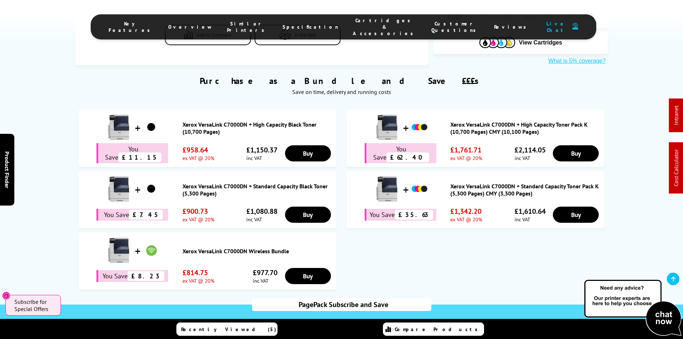
scroll to position [538, 0]
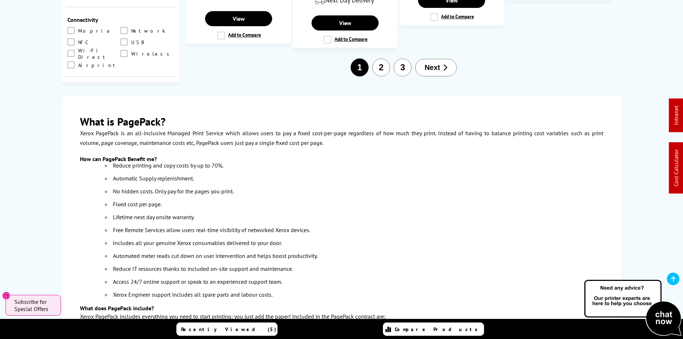
scroll to position [1286, 0]
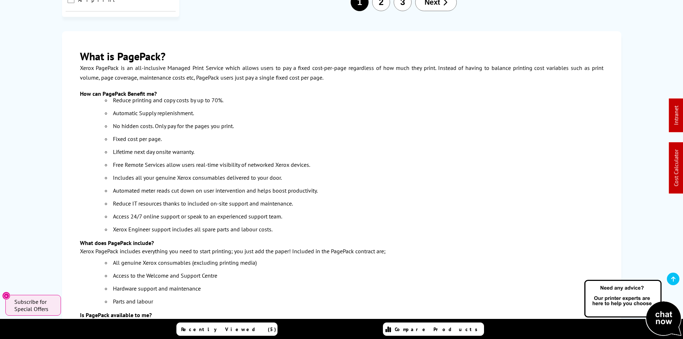
click at [62, 167] on div "What is PagePack? Xerox PagePack is an all-inclusive Managed Print Service whic…" at bounding box center [341, 283] width 559 height 504
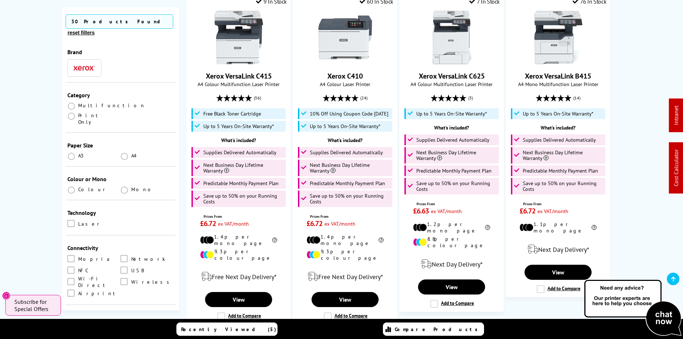
scroll to position [36, 0]
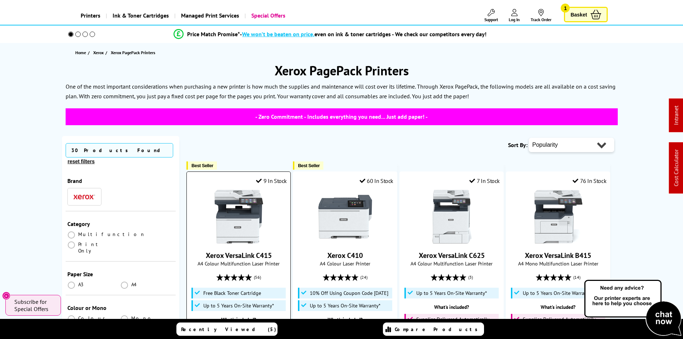
click at [237, 205] on img at bounding box center [239, 217] width 54 height 54
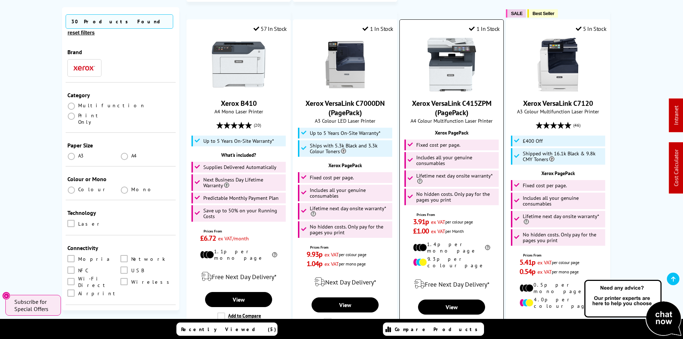
scroll to position [538, 0]
click at [548, 65] on img at bounding box center [558, 64] width 54 height 54
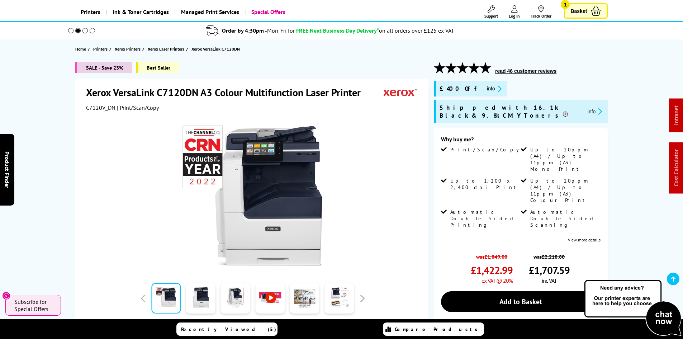
scroll to position [72, 0]
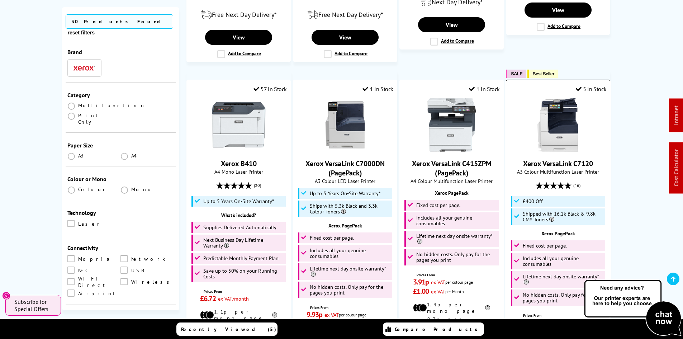
scroll to position [430, 0]
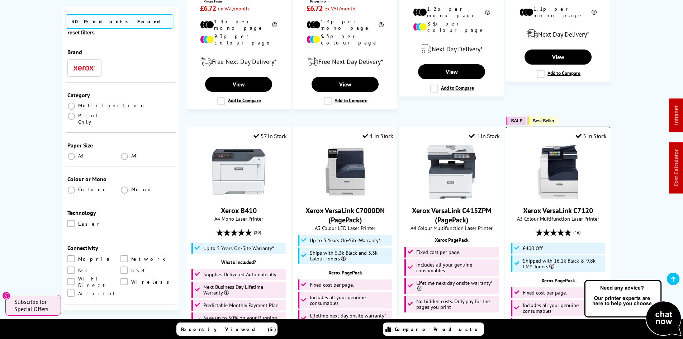
click at [574, 176] on img at bounding box center [558, 172] width 54 height 54
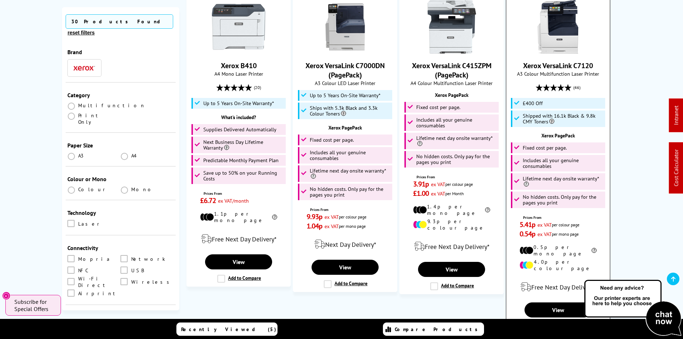
scroll to position [574, 0]
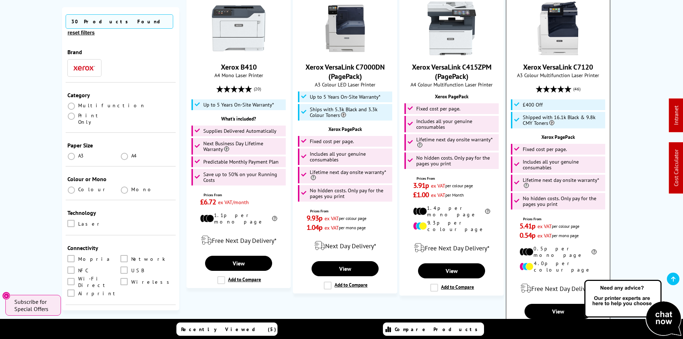
click at [550, 42] on img at bounding box center [558, 28] width 54 height 54
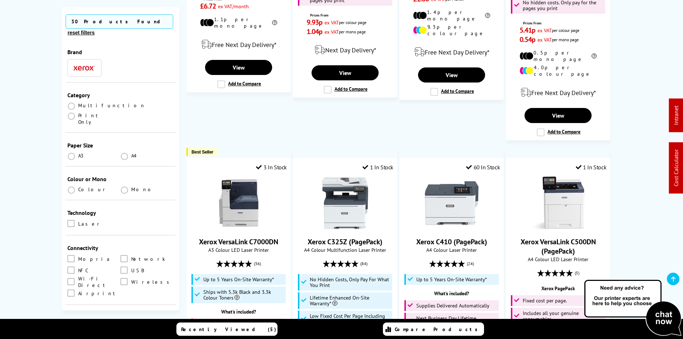
scroll to position [824, 0]
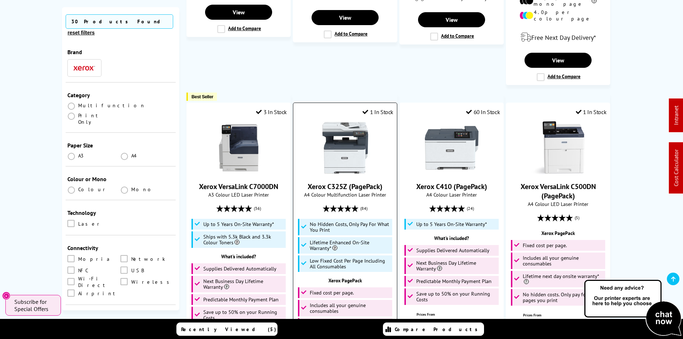
click at [343, 135] on img at bounding box center [345, 148] width 54 height 54
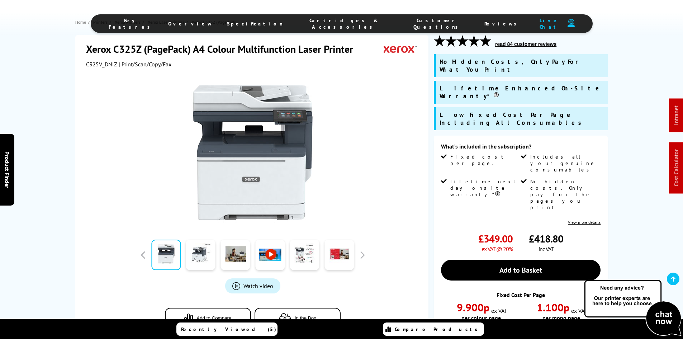
scroll to position [215, 0]
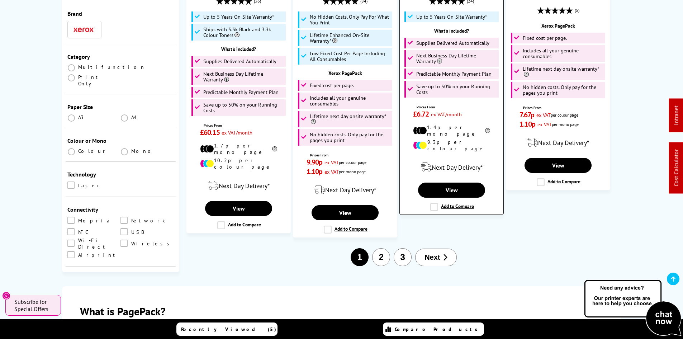
scroll to position [1143, 0]
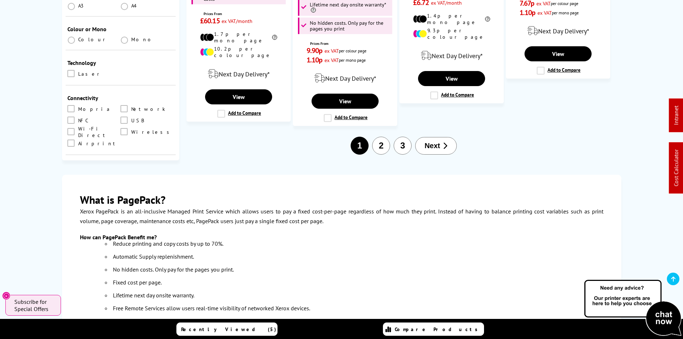
click at [383, 137] on button "2" at bounding box center [381, 146] width 18 height 18
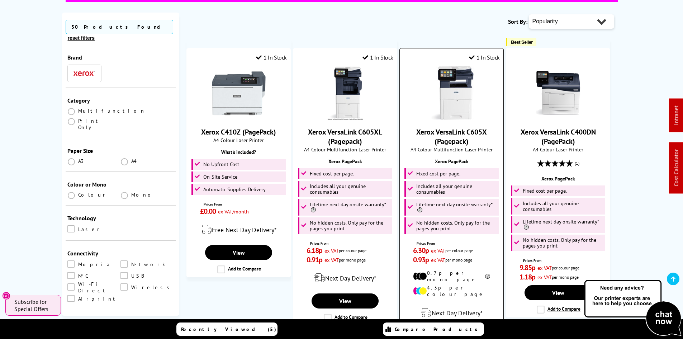
scroll to position [72, 0]
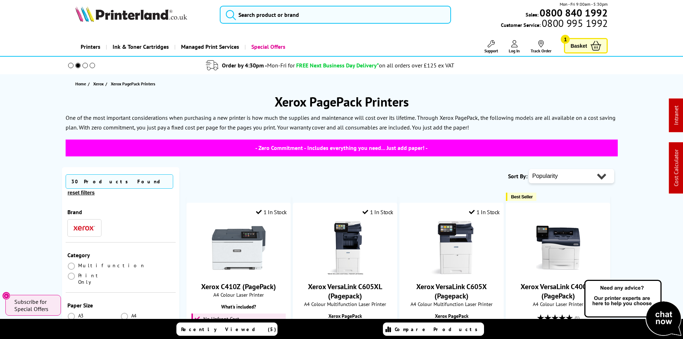
scroll to position [0, 0]
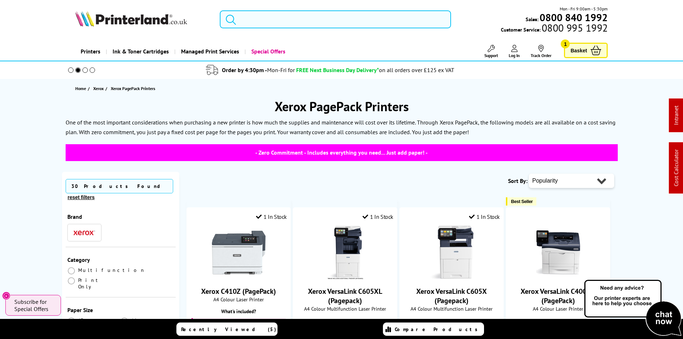
click at [289, 19] on input "search" at bounding box center [335, 19] width 231 height 18
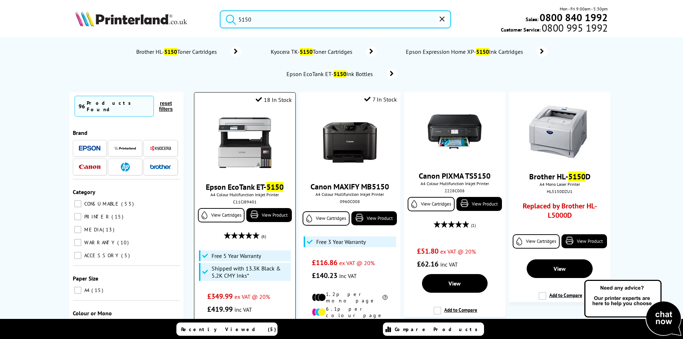
scroll to position [72, 0]
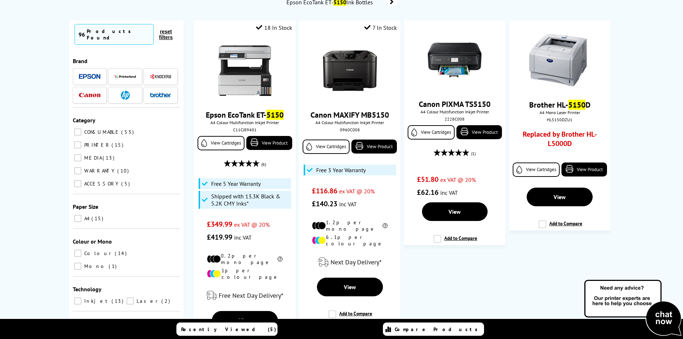
type input "5150"
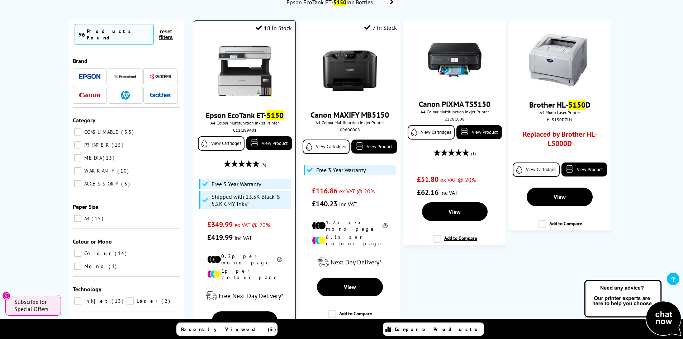
drag, startPoint x: 272, startPoint y: 72, endPoint x: 261, endPoint y: 74, distance: 11.3
click at [272, 72] on div at bounding box center [245, 71] width 94 height 55
click at [258, 74] on img at bounding box center [245, 71] width 54 height 54
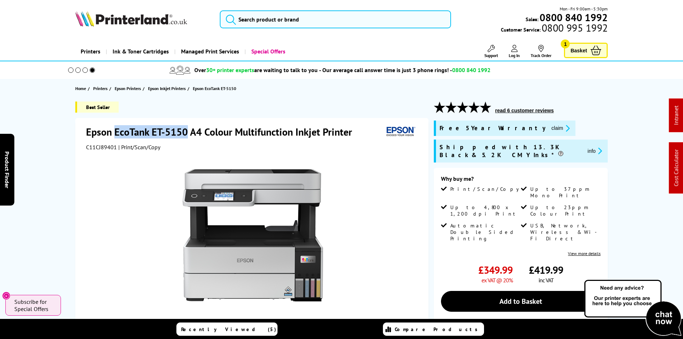
drag, startPoint x: 116, startPoint y: 132, endPoint x: 186, endPoint y: 130, distance: 70.6
click at [186, 130] on h1 "Epson EcoTank ET-5150 A4 Colour Multifunction Inkjet Printer" at bounding box center [222, 131] width 273 height 13
copy h1 "EcoTank ET-5150"
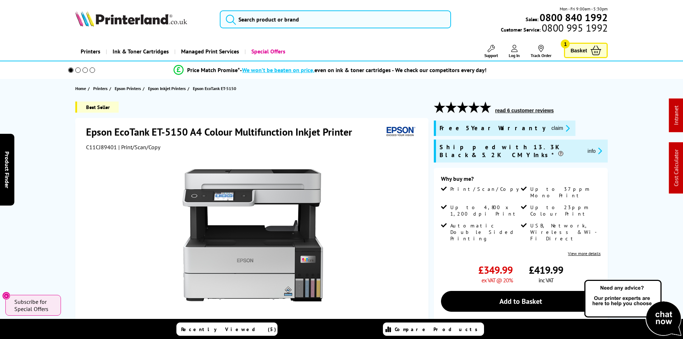
click at [106, 146] on span "C11CJ89401" at bounding box center [101, 146] width 31 height 7
copy span "C11CJ89401"
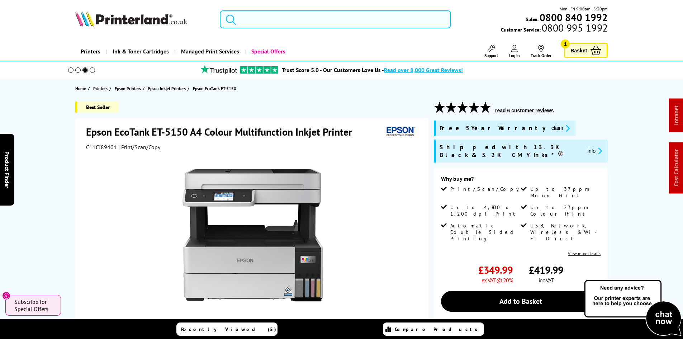
click at [262, 19] on input "search" at bounding box center [335, 19] width 231 height 18
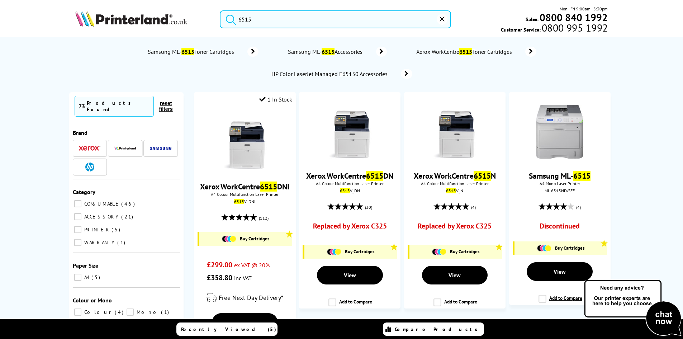
type input "6515"
click at [220, 10] on button "submit" at bounding box center [229, 18] width 18 height 16
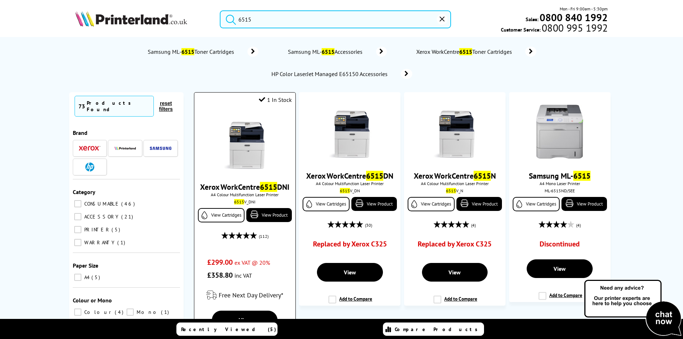
click at [252, 130] on img at bounding box center [245, 143] width 54 height 54
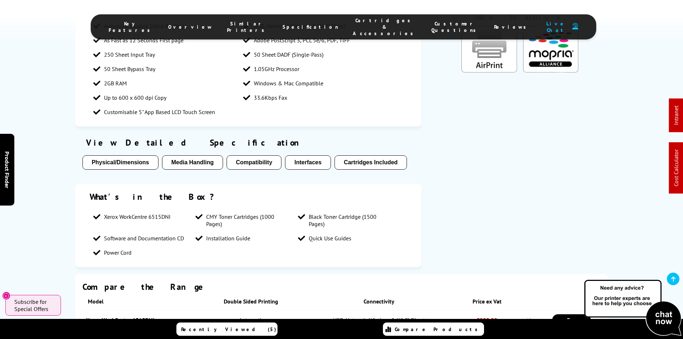
click at [359, 21] on span "Cartridges & Accessories" at bounding box center [385, 26] width 64 height 19
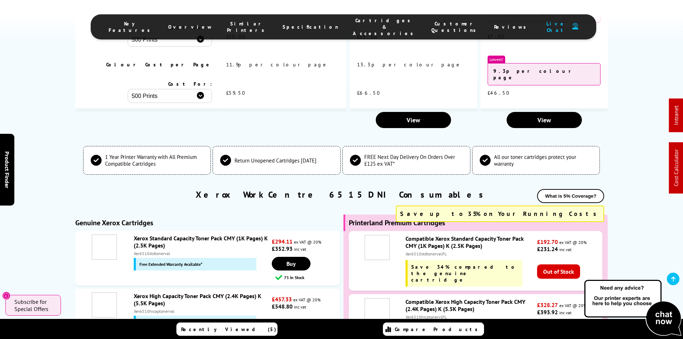
scroll to position [1993, 0]
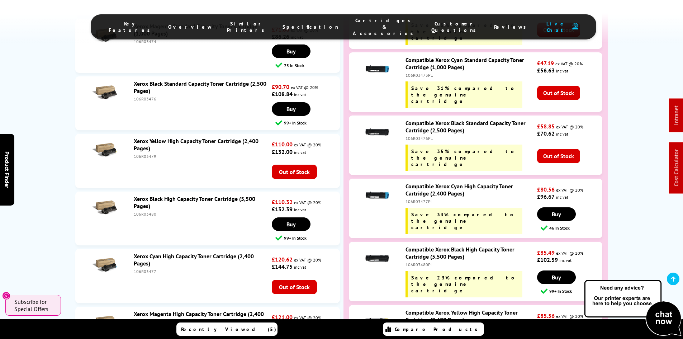
scroll to position [2566, 0]
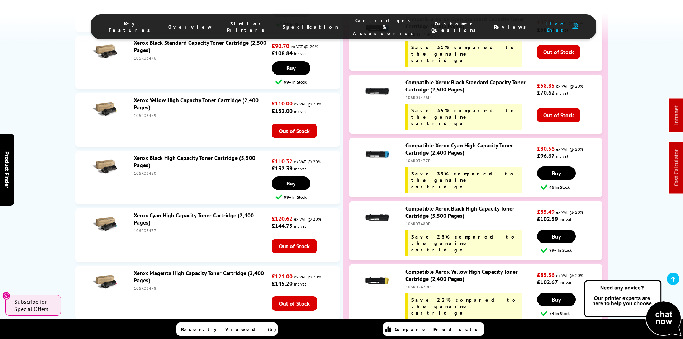
click at [340, 225] on div "Genuine Xerox Cartridges Xerox Standard Capacity Toner Pack CMY (1K Pages) K (2…" at bounding box center [341, 226] width 533 height 1221
click at [339, 226] on ul "Xerox Standard Capacity Toner Pack CMY (1K Pages) K (2.5K Pages) Xer6510stdtone…" at bounding box center [207, 208] width 265 height 1150
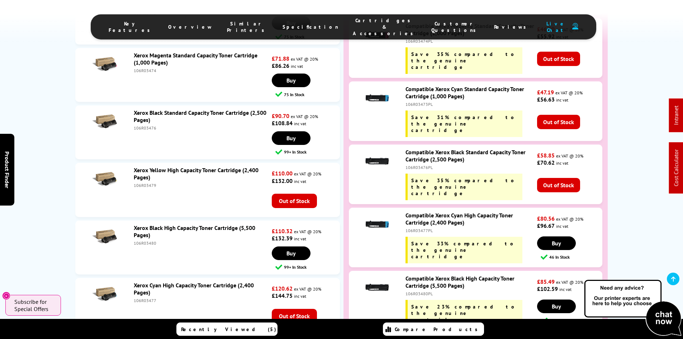
scroll to position [2494, 0]
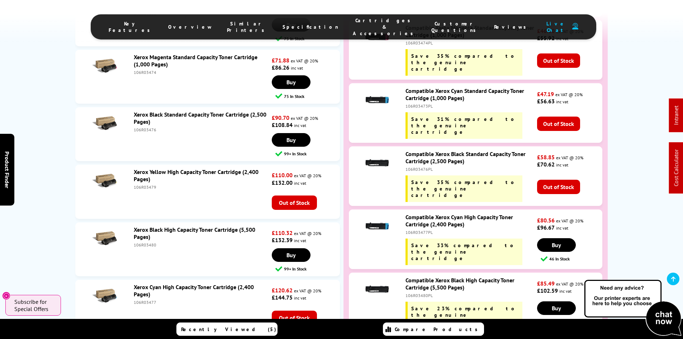
click at [419, 213] on div "Compatible Xerox Cyan High Capacity Toner Cartridge (2,400 Pages) 106R03477PL S…" at bounding box center [469, 239] width 135 height 52
copy div "106R03477PL"
click at [77, 169] on li "Xerox Yellow High Capacity Toner Cartridge (2,400 Pages) 106R03479 £110.00 ex V…" at bounding box center [207, 192] width 265 height 54
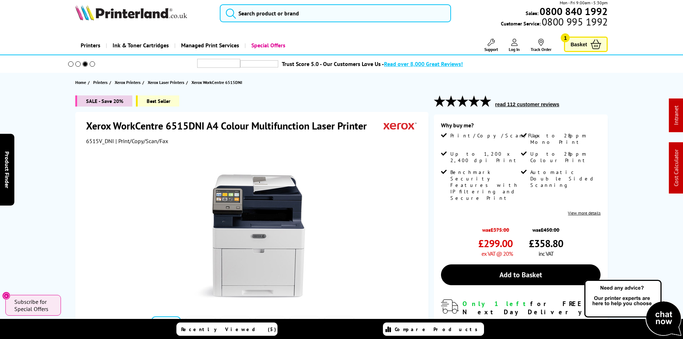
scroll to position [0, 0]
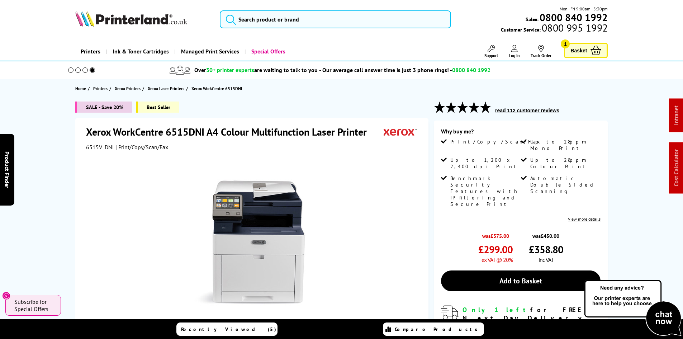
drag, startPoint x: 52, startPoint y: 182, endPoint x: 26, endPoint y: 62, distance: 122.2
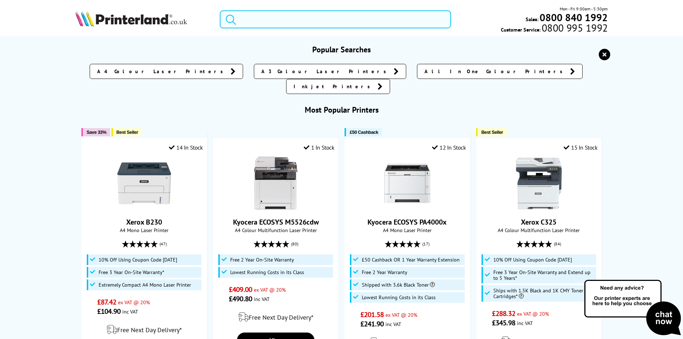
paste input "DCPL2660DWZU1"
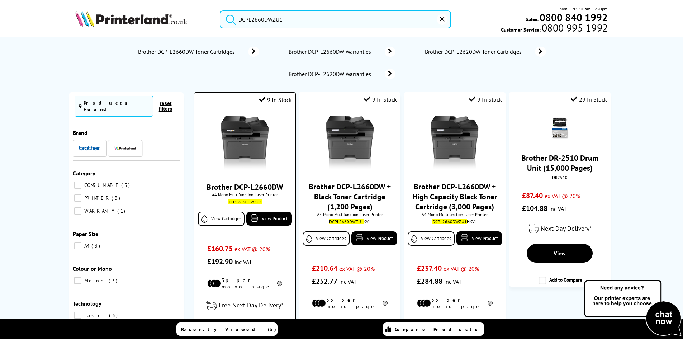
type input "DCPL2660DWZU1"
click at [252, 128] on img at bounding box center [245, 143] width 54 height 54
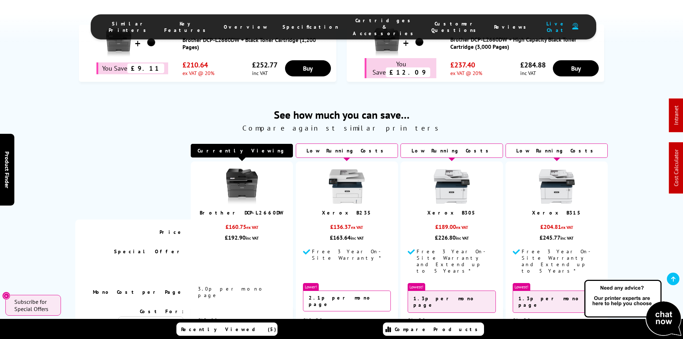
click at [294, 24] on span "Specification" at bounding box center [310, 27] width 56 height 6
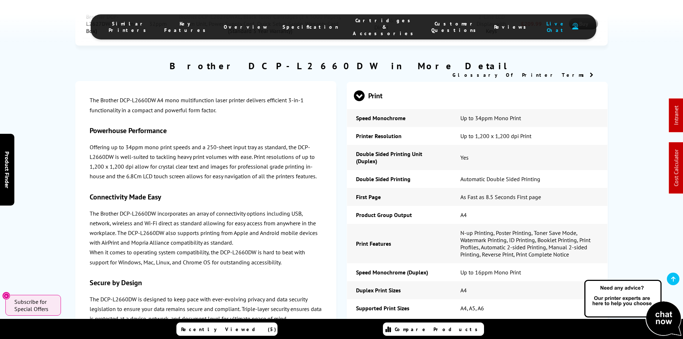
scroll to position [1334, 0]
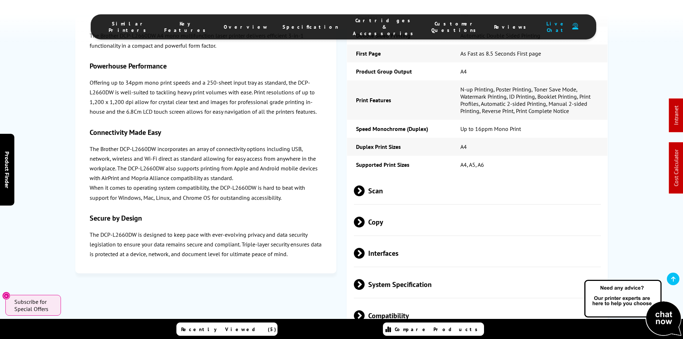
click at [376, 177] on span "Scan" at bounding box center [477, 190] width 247 height 27
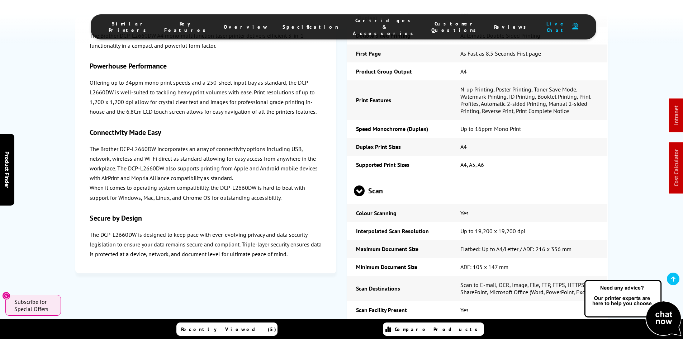
click at [376, 177] on span "Scan" at bounding box center [477, 190] width 247 height 27
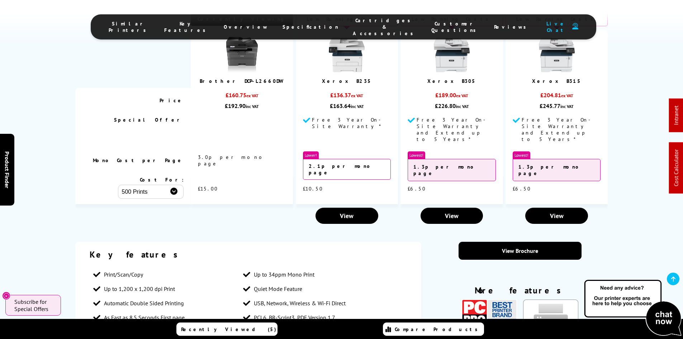
scroll to position [546, 0]
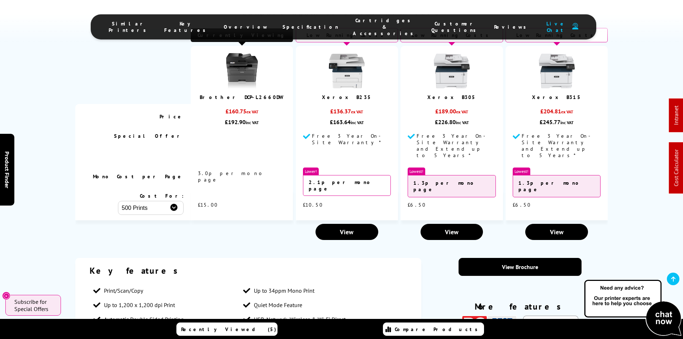
click at [44, 153] on div "See how much you can save… Compare against similar printers Currently Viewing P…" at bounding box center [341, 117] width 683 height 251
click at [48, 153] on div "See how much you can save… Compare against similar printers Currently Viewing P…" at bounding box center [341, 117] width 683 height 251
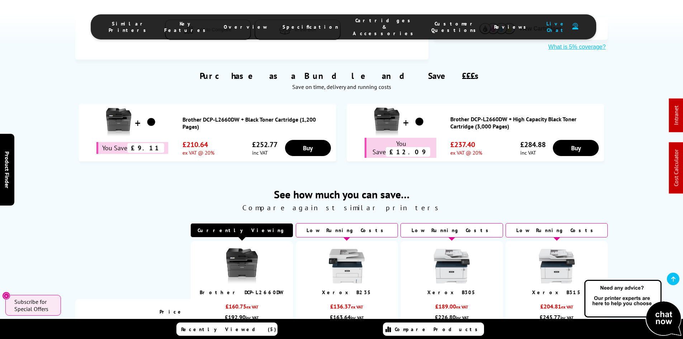
scroll to position [330, 0]
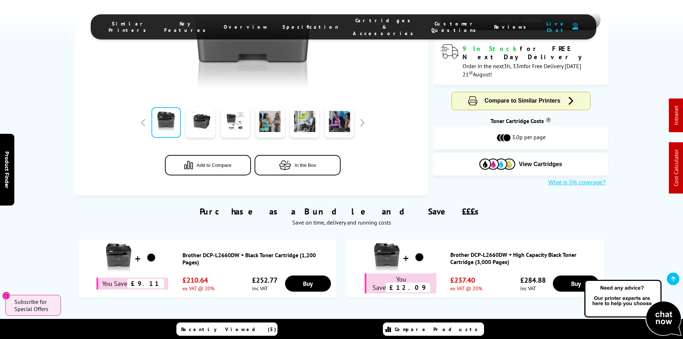
scroll to position [0, 0]
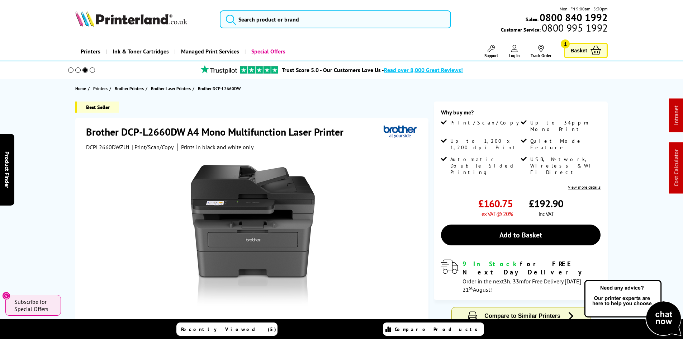
drag, startPoint x: 60, startPoint y: 208, endPoint x: 48, endPoint y: 112, distance: 96.8
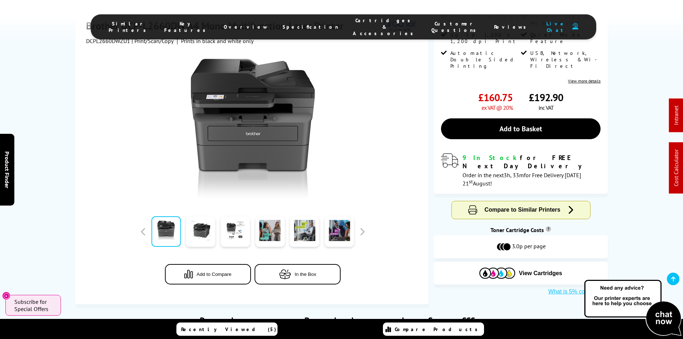
scroll to position [143, 0]
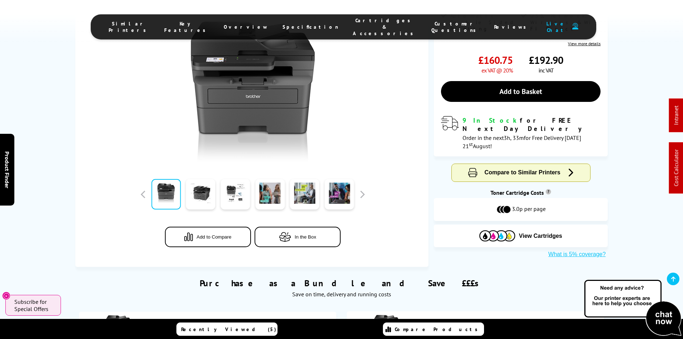
click at [58, 104] on div "Best Seller Brother DCP-L2660DW A4 Mono Multifunction Laser Printer DCPL2660DWZ…" at bounding box center [342, 112] width 574 height 309
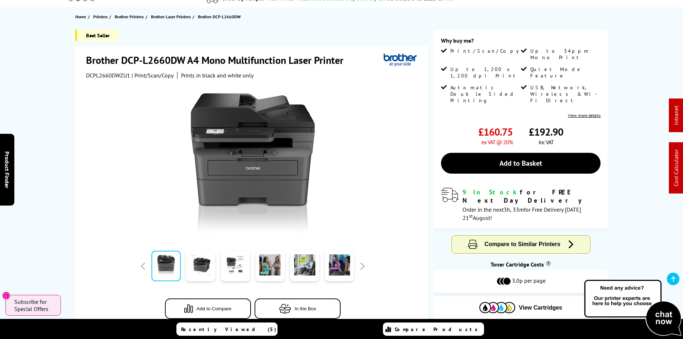
scroll to position [0, 0]
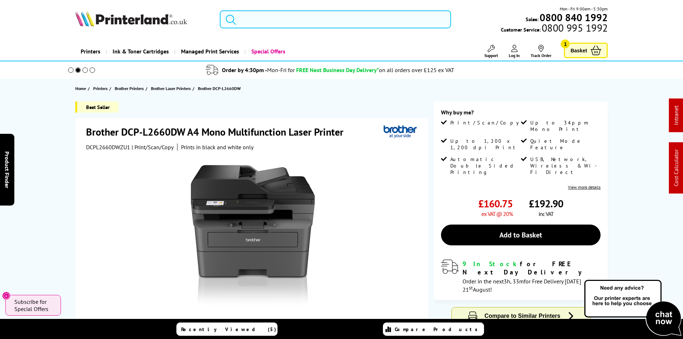
click at [272, 15] on input "search" at bounding box center [335, 19] width 231 height 18
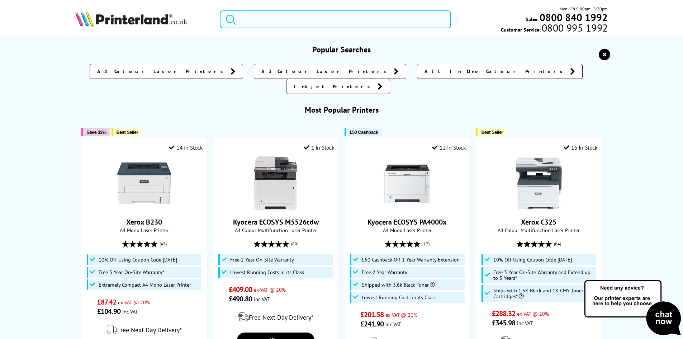
click at [267, 20] on input "search" at bounding box center [335, 19] width 231 height 18
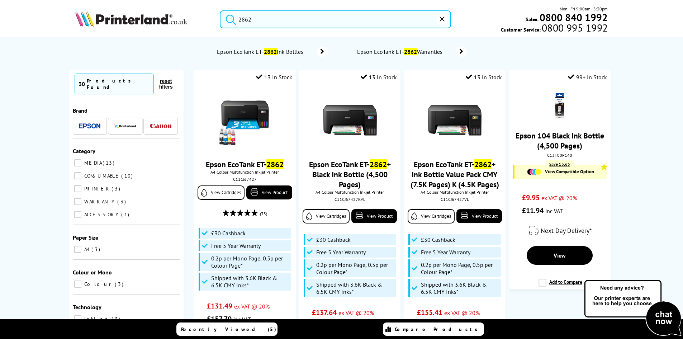
click at [267, 20] on input "2862" at bounding box center [335, 19] width 231 height 18
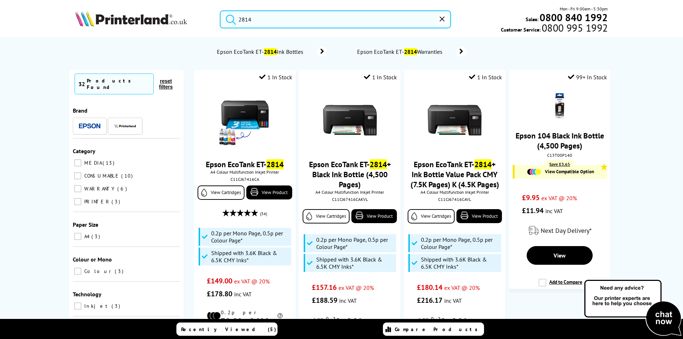
click at [267, 20] on input "2814" at bounding box center [335, 19] width 231 height 18
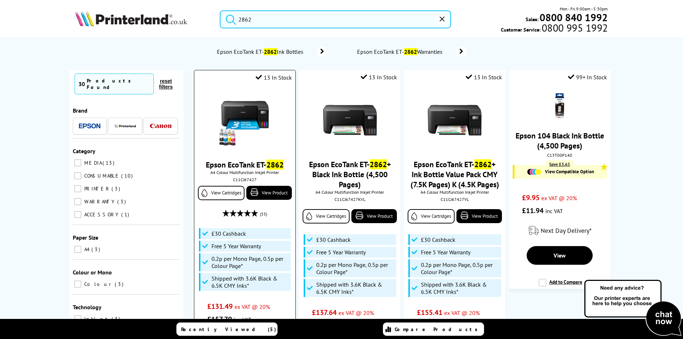
type input "2862"
click at [253, 105] on img at bounding box center [245, 121] width 54 height 54
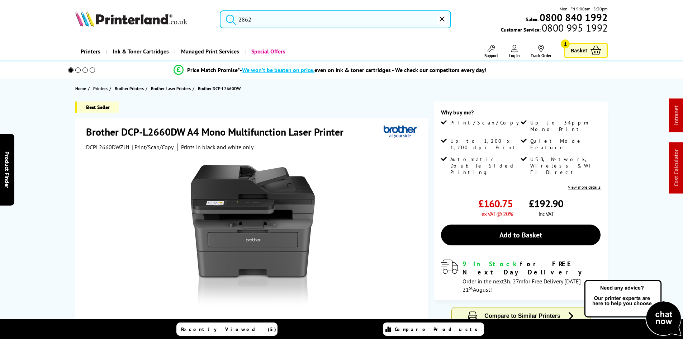
click at [252, 19] on input "2862" at bounding box center [335, 19] width 231 height 18
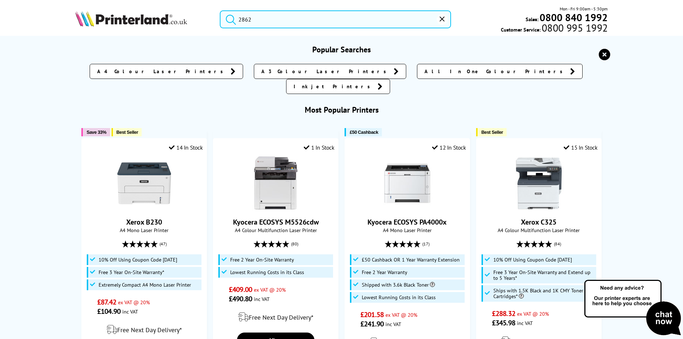
click at [252, 19] on input "2862" at bounding box center [335, 19] width 231 height 18
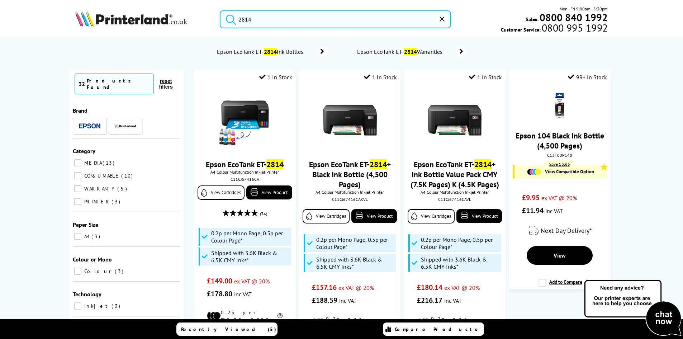
type input "2814"
drag, startPoint x: 442, startPoint y: 18, endPoint x: 435, endPoint y: 21, distance: 7.4
click at [442, 18] on icon "reset" at bounding box center [441, 18] width 5 height 5
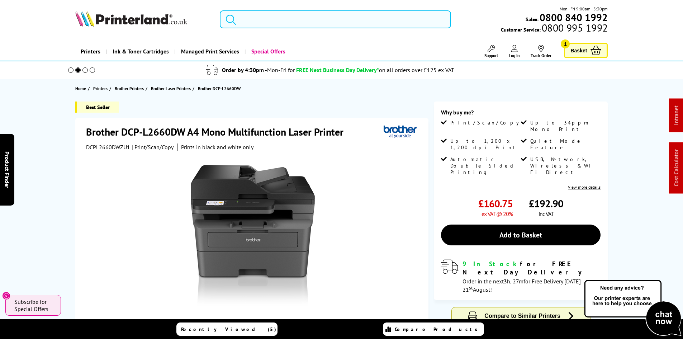
click at [268, 25] on input "search" at bounding box center [335, 19] width 231 height 18
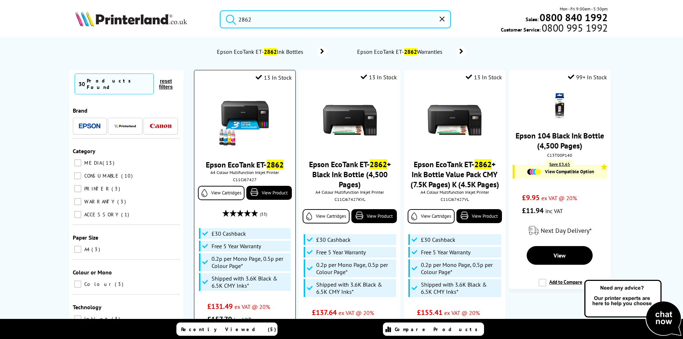
type input "2862"
click at [250, 118] on img at bounding box center [245, 121] width 54 height 54
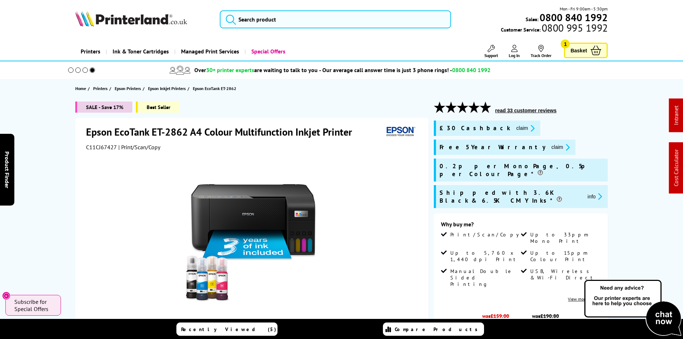
click at [55, 168] on div "SALE - Save 17% Best Seller Epson EcoTank ET-2862 A4 Colour Multifunction Inkje…" at bounding box center [342, 301] width 574 height 400
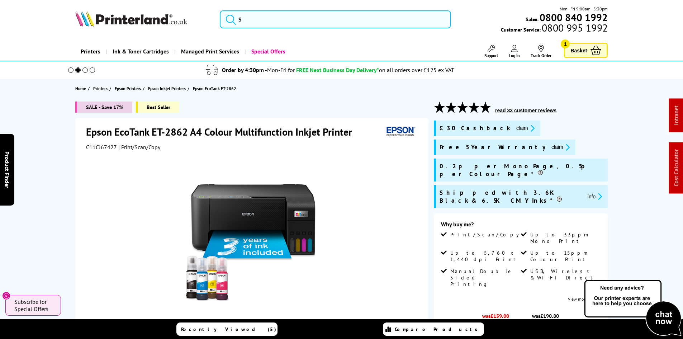
click at [55, 168] on div "SALE - Save 17% Best Seller Epson EcoTank ET-2862 A4 Colour Multifunction Inkje…" at bounding box center [342, 301] width 574 height 400
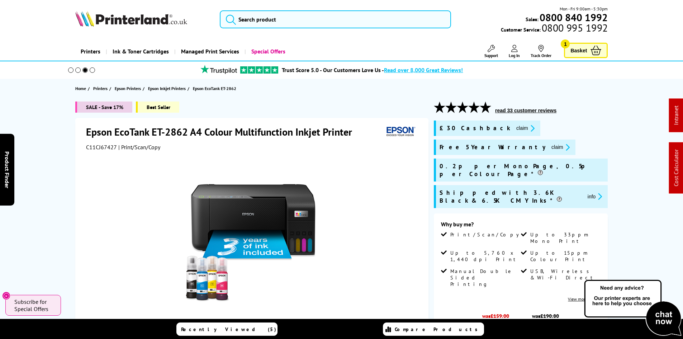
click at [55, 168] on div "SALE - Save 17% Best Seller Epson EcoTank ET-2862 A4 Colour Multifunction Inkje…" at bounding box center [342, 301] width 574 height 400
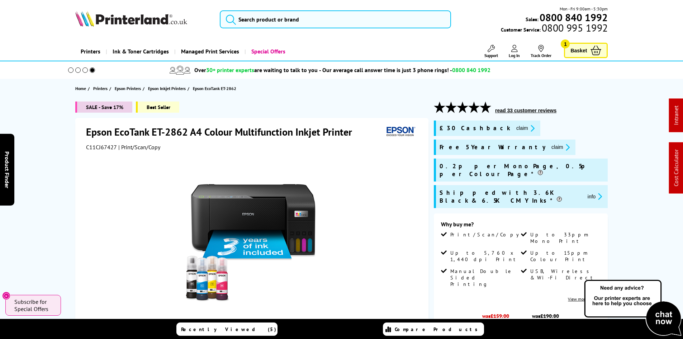
click at [55, 168] on div "SALE - Save 17% Best Seller Epson EcoTank ET-2862 A4 Colour Multifunction Inkje…" at bounding box center [342, 301] width 574 height 400
click at [180, 87] on span "Epson Inkjet Printers" at bounding box center [167, 89] width 38 height 8
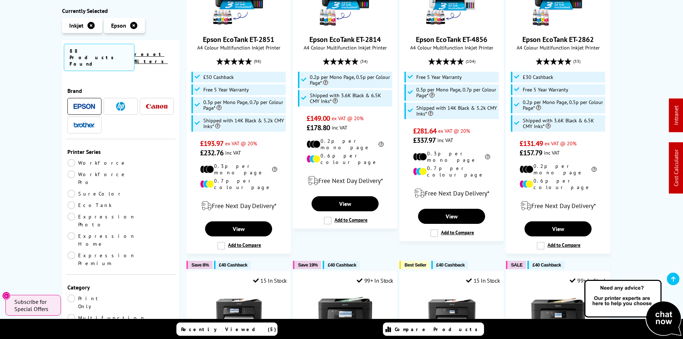
scroll to position [251, 0]
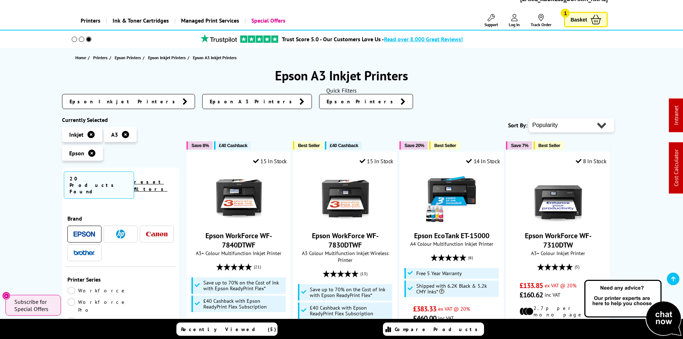
scroll to position [215, 0]
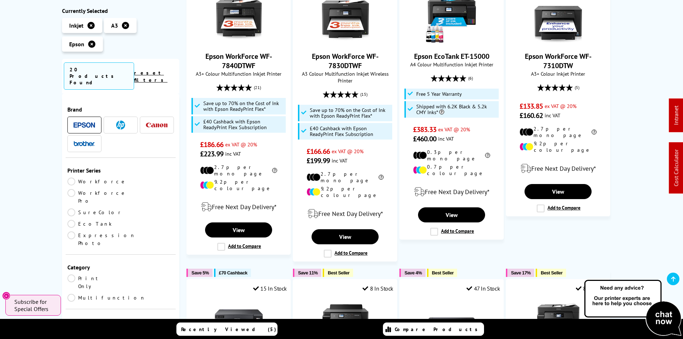
click at [121, 220] on link "EcoTank" at bounding box center [93, 224] width 53 height 8
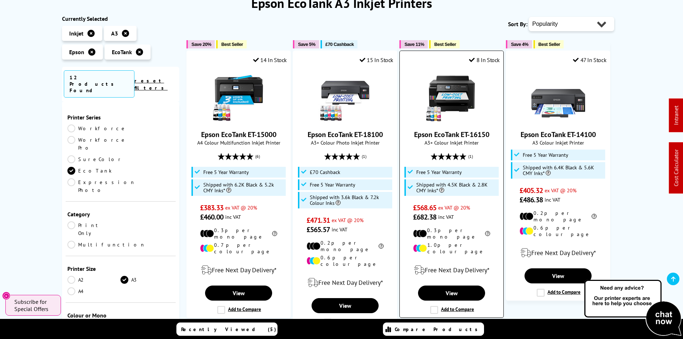
scroll to position [36, 0]
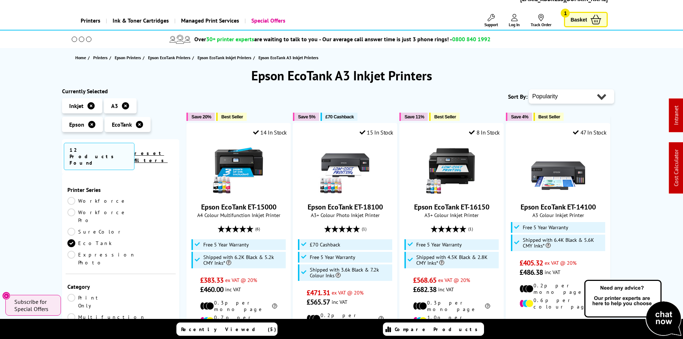
click at [537, 98] on select "Popularity Rating Price - Low to High Price - High to Low Running Costs - Low t…" at bounding box center [571, 96] width 85 height 14
select select "Price Ascending"
click at [529, 89] on select "Popularity Rating Price - Low to High Price - High to Low Running Costs - Low t…" at bounding box center [571, 96] width 85 height 14
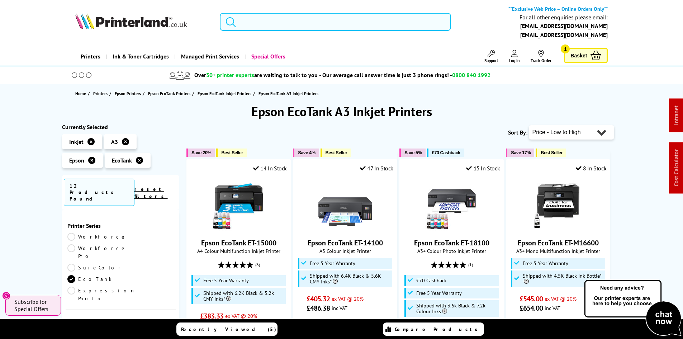
click at [240, 23] on input "search" at bounding box center [335, 22] width 231 height 18
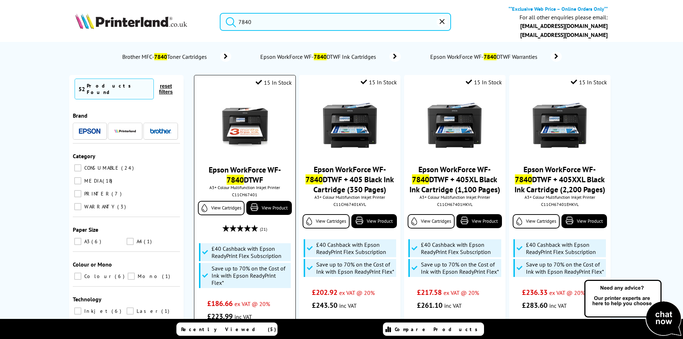
type input "7840"
click at [265, 134] on img at bounding box center [245, 126] width 54 height 54
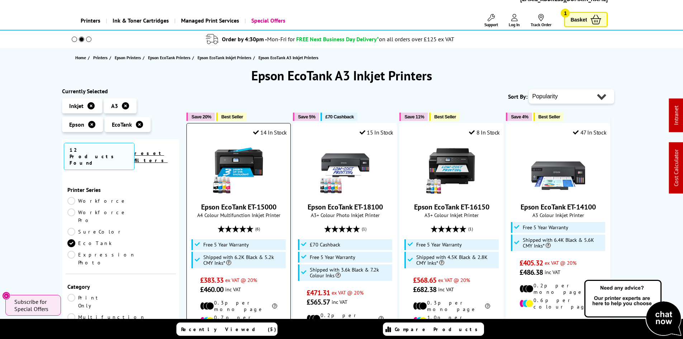
click at [254, 166] on img at bounding box center [239, 168] width 54 height 54
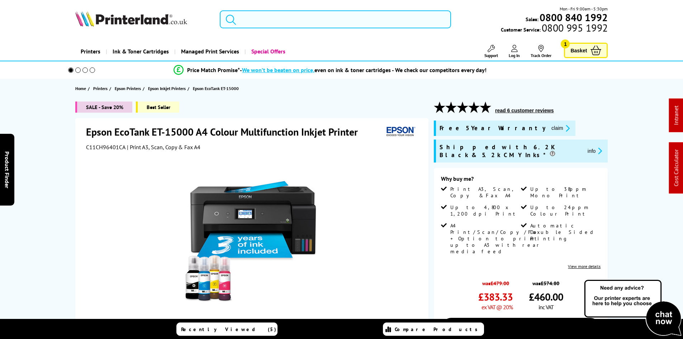
click at [260, 21] on input "search" at bounding box center [335, 19] width 231 height 18
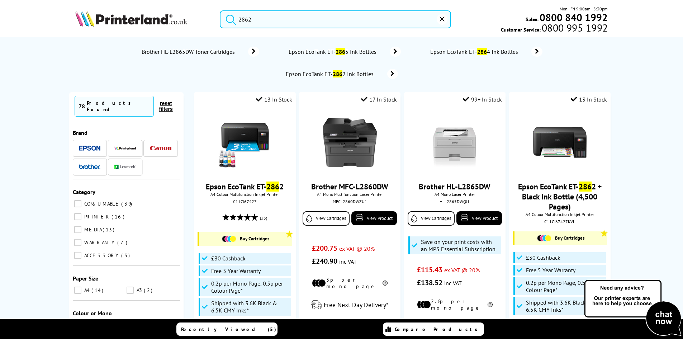
type input "2862"
click at [220, 10] on button "submit" at bounding box center [229, 18] width 18 height 16
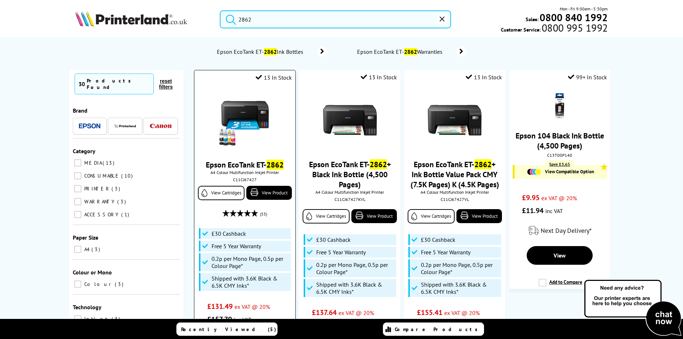
click at [261, 108] on img at bounding box center [245, 121] width 54 height 54
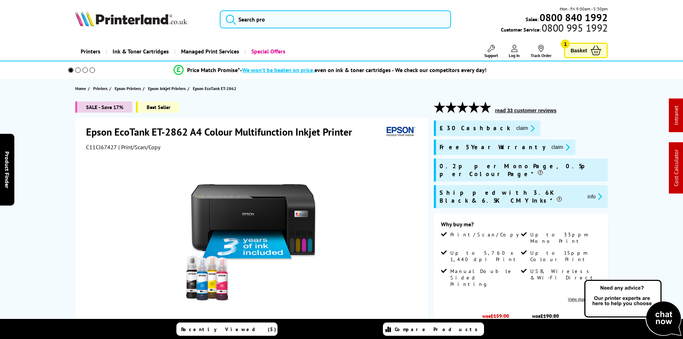
click at [58, 168] on div "SALE - Save 17% Best Seller Epson EcoTank ET-2862 A4 Colour Multifunction Inkje…" at bounding box center [342, 298] width 574 height 395
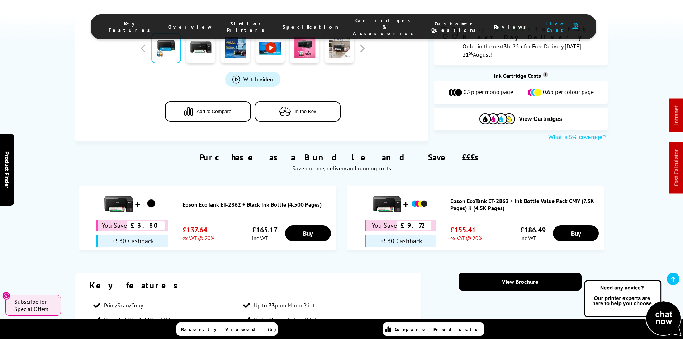
scroll to position [394, 0]
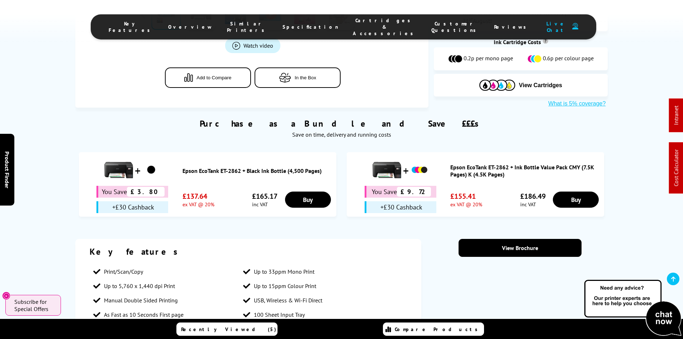
click at [355, 23] on span "Cartridges & Accessories" at bounding box center [385, 26] width 64 height 19
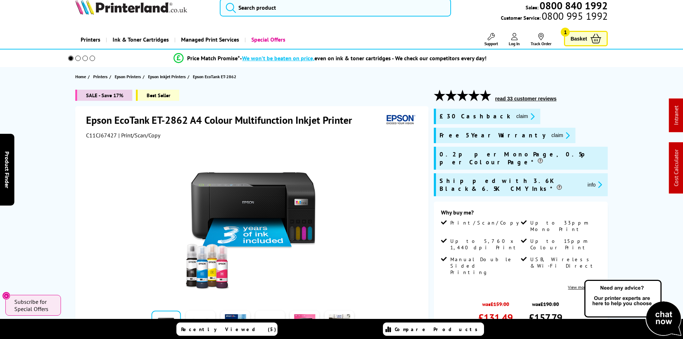
scroll to position [6, 0]
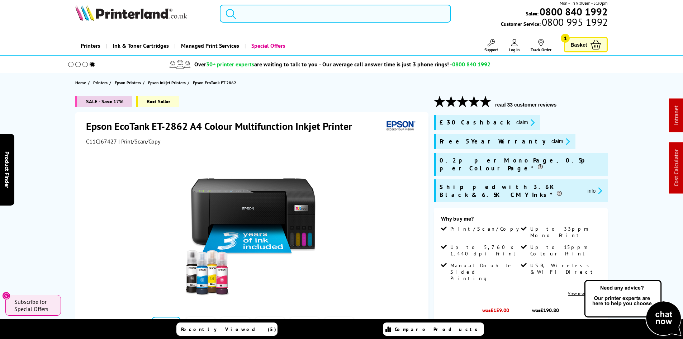
click at [388, 16] on input "search" at bounding box center [335, 14] width 231 height 18
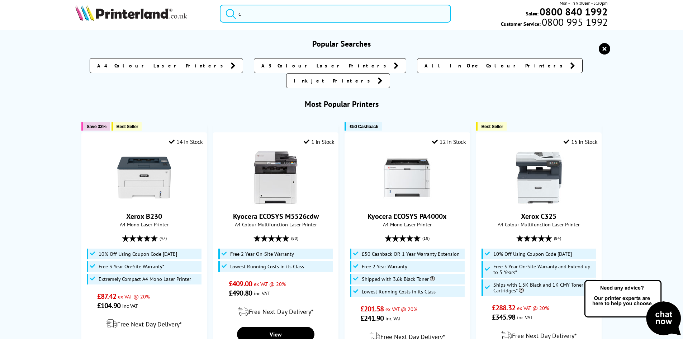
scroll to position [0, 0]
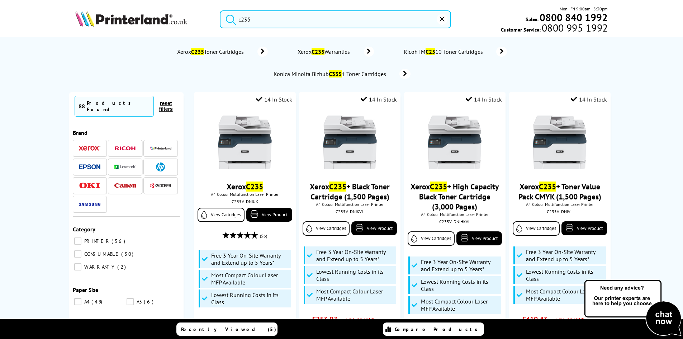
click at [0, 0] on li "Similar Printers" at bounding box center [0, 0] width 0 height 0
drag, startPoint x: 279, startPoint y: 22, endPoint x: 254, endPoint y: 18, distance: 24.7
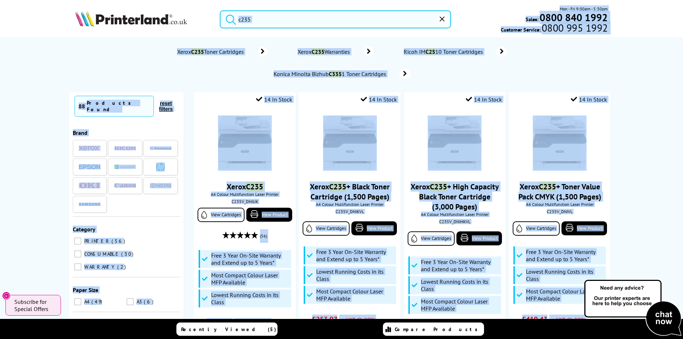
click at [247, 18] on input "c235" at bounding box center [335, 19] width 231 height 18
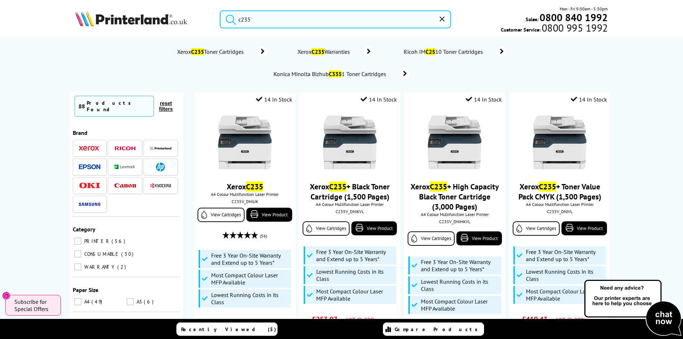
click at [247, 18] on input "c235" at bounding box center [335, 19] width 231 height 18
paste input "W2030A"
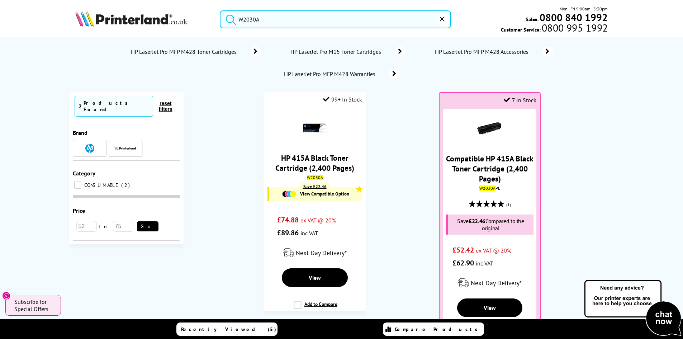
click at [260, 20] on input "W2030A" at bounding box center [335, 19] width 231 height 18
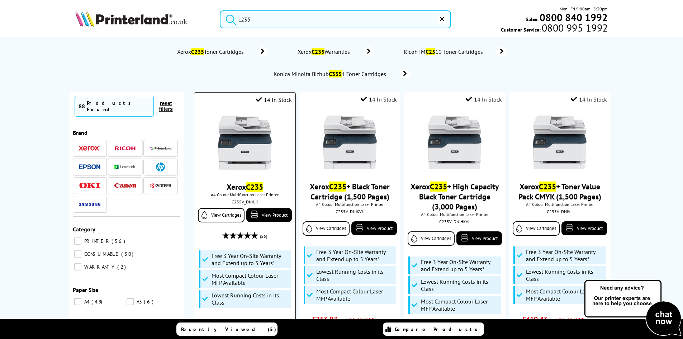
type input "c235"
click at [252, 142] on img at bounding box center [245, 143] width 54 height 54
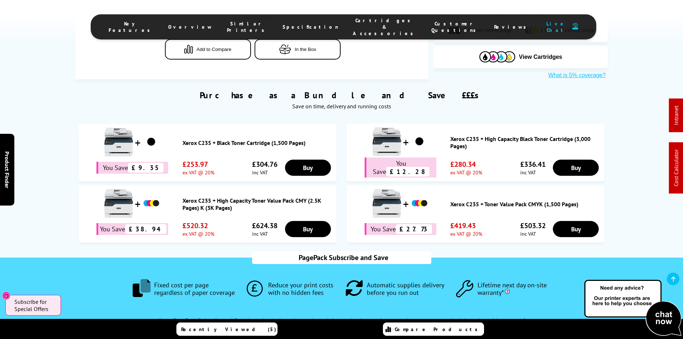
click at [364, 23] on span "Cartridges & Accessories" at bounding box center [385, 26] width 64 height 19
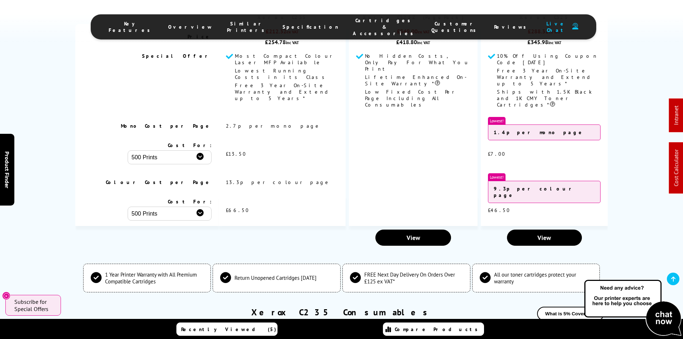
scroll to position [2527, 0]
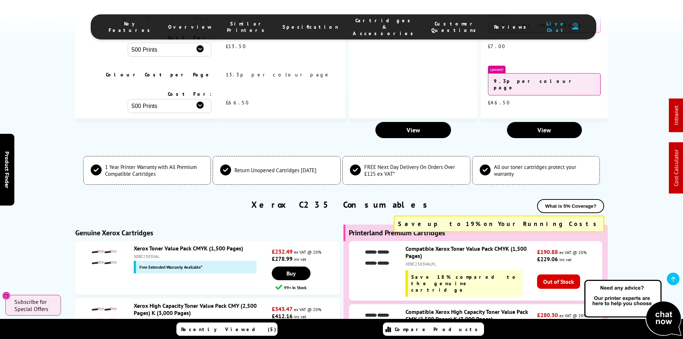
click at [337, 241] on li "Xerox Toner Value Pack CMYK (1,500 Pages) XERC230SVAL Free Extended Warranty Av…" at bounding box center [207, 268] width 265 height 54
click at [142, 318] on div "XERC230HCVAL" at bounding box center [202, 320] width 136 height 5
copy div "XERC230HCVAL"
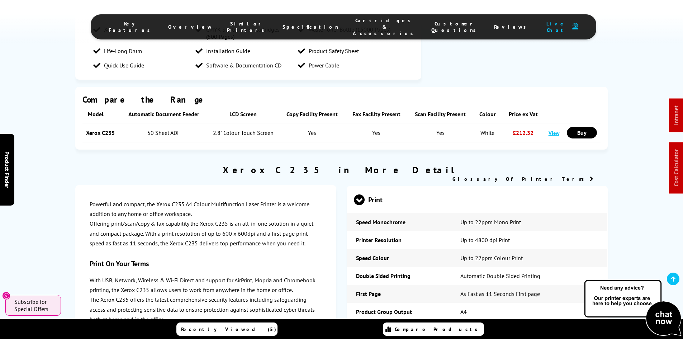
scroll to position [0, 0]
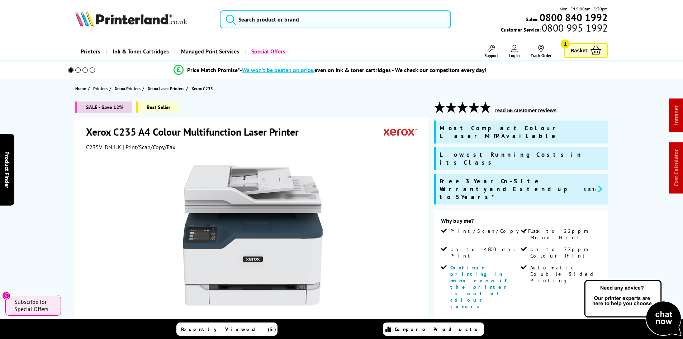
drag, startPoint x: 53, startPoint y: 247, endPoint x: 62, endPoint y: 90, distance: 157.6
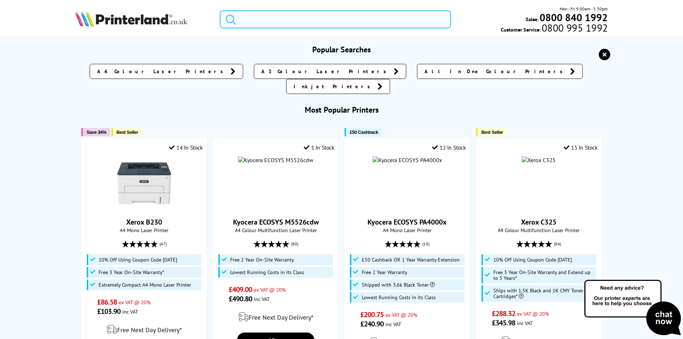
click at [303, 20] on input "search" at bounding box center [335, 19] width 231 height 18
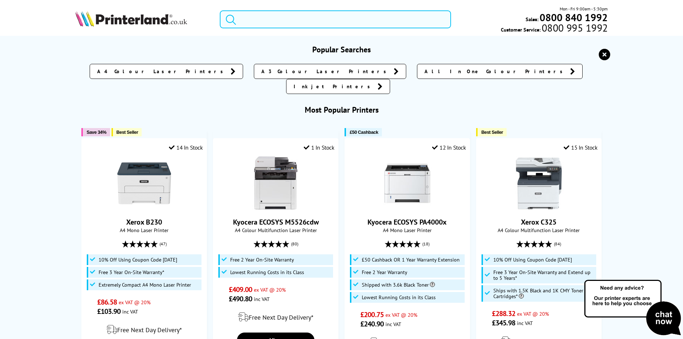
click at [303, 20] on input "search" at bounding box center [335, 19] width 231 height 18
click at [290, 21] on input "search" at bounding box center [335, 19] width 231 height 18
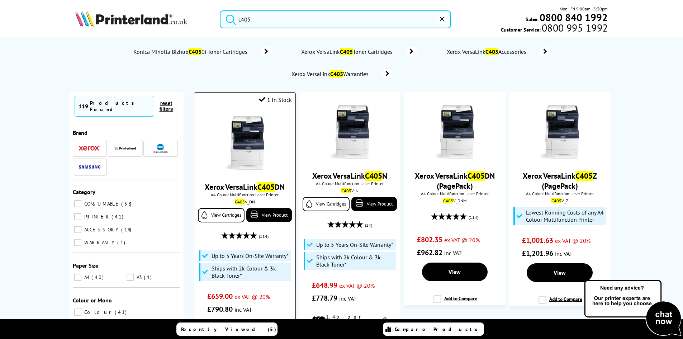
type input "c405"
click at [253, 149] on img at bounding box center [245, 143] width 54 height 54
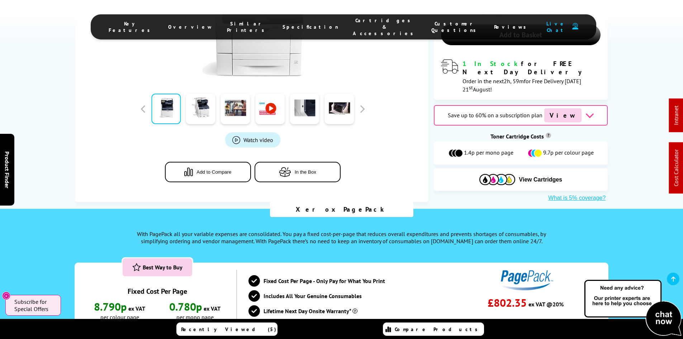
click at [354, 22] on span "Cartridges & Accessories" at bounding box center [385, 26] width 64 height 19
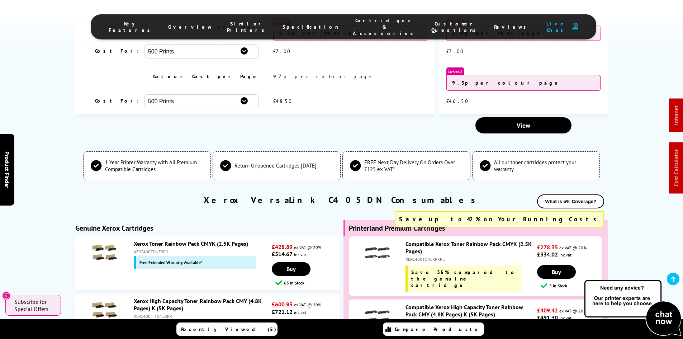
scroll to position [2217, 0]
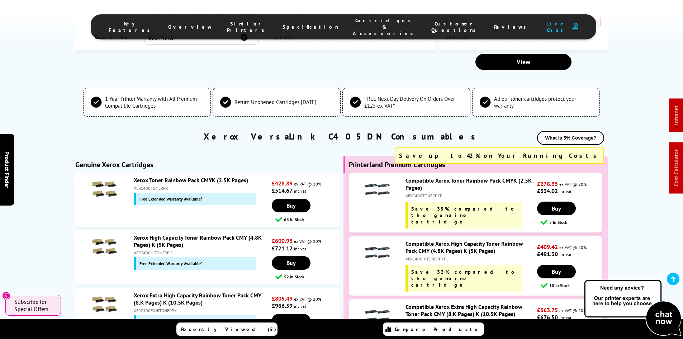
scroll to position [2289, 0]
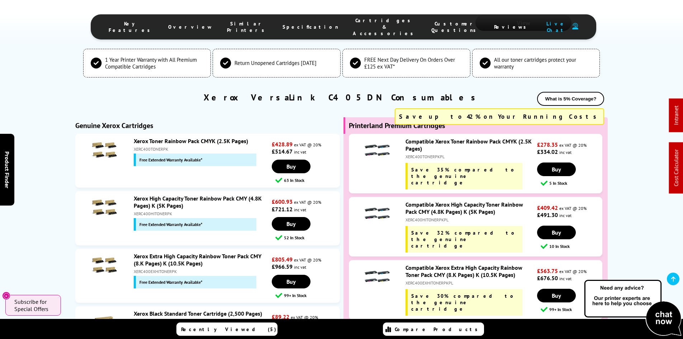
click at [423, 280] on div "XERC400EXHITONERPKPL" at bounding box center [470, 282] width 130 height 5
copy div "XERC400EXHITONERPKPL"
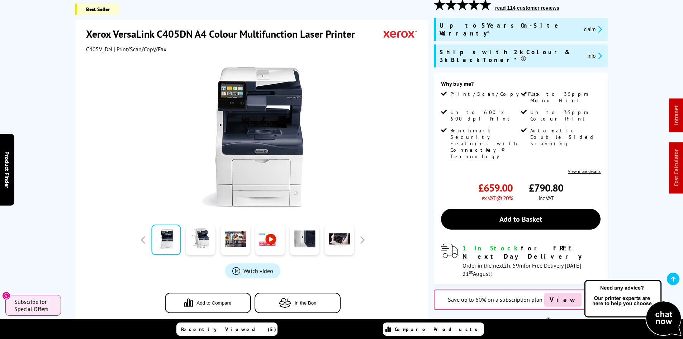
scroll to position [0, 0]
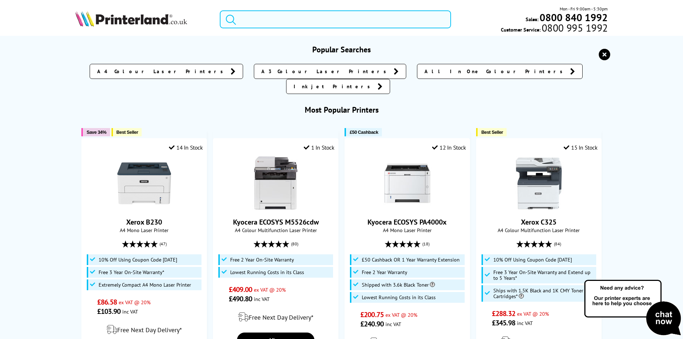
paste input "DCPL2660DWZU1"
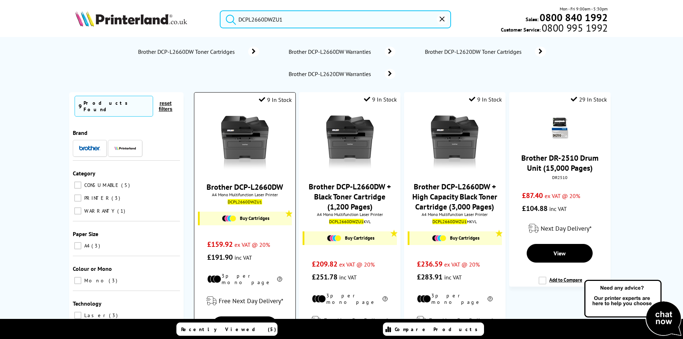
type input "DCPL2660DWZU1"
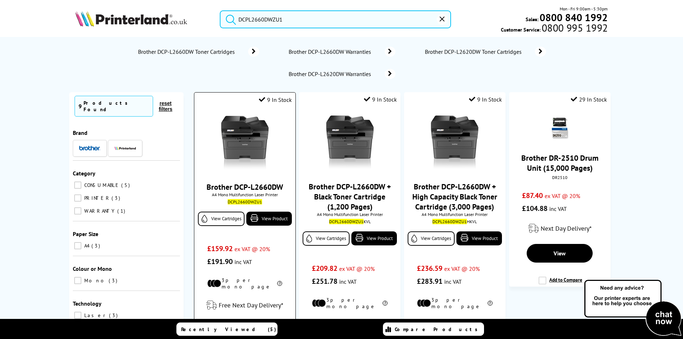
click at [235, 136] on img at bounding box center [245, 143] width 54 height 54
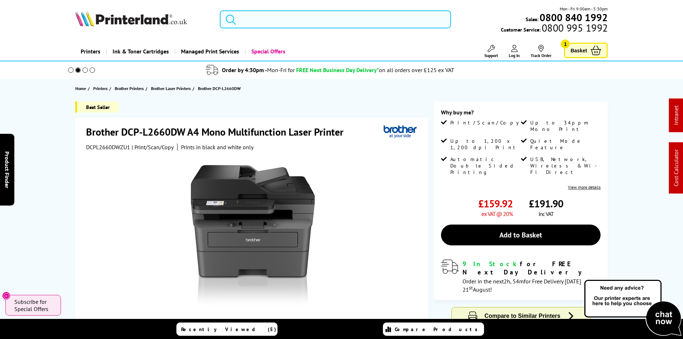
click at [295, 22] on input "search" at bounding box center [335, 19] width 231 height 18
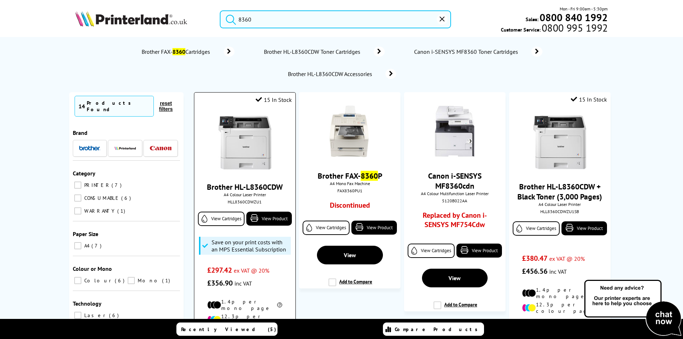
type input "8360"
click at [253, 153] on img at bounding box center [245, 143] width 54 height 54
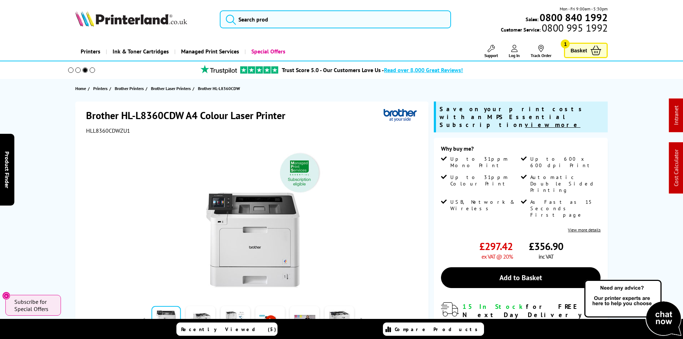
click at [421, 191] on div "Brother HL-L8360CDW A4 Colour Laser Printer HLL8360CDWZU1 Watch video Add to Co…" at bounding box center [251, 257] width 353 height 313
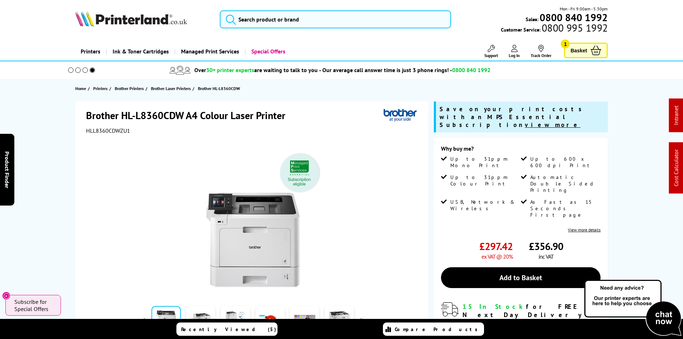
click at [372, 95] on section "Home Printers Brother Printers Brother Laser Printers Brother HL-L8360CDW" at bounding box center [342, 88] width 574 height 19
click at [57, 186] on div "Brother HL-L8360CDW A4 Colour Laser Printer HLL8360CDWZU1 Watch video Add to Co…" at bounding box center [342, 272] width 574 height 343
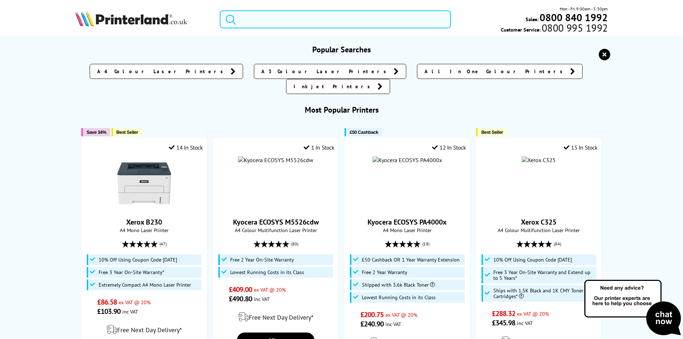
click at [299, 21] on input "search" at bounding box center [335, 19] width 231 height 18
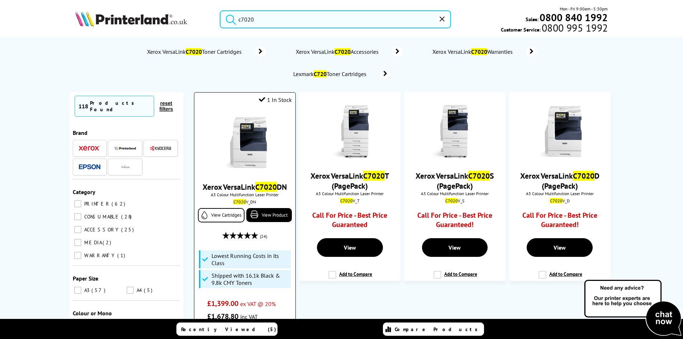
type input "c7020"
click at [257, 153] on img at bounding box center [245, 143] width 54 height 54
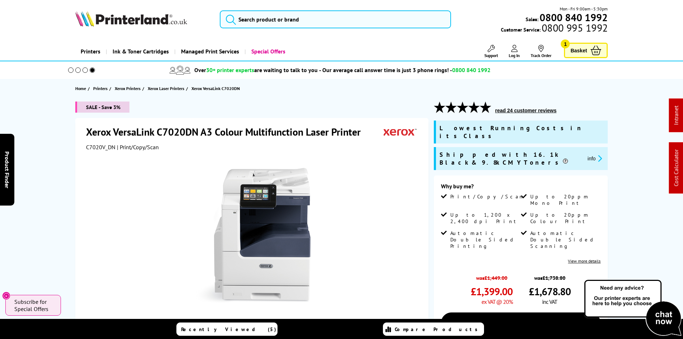
click at [58, 161] on div "SALE - Save 3% Xerox VersaLink C7020DN A3 Colour Multifunction Laser Printer C7…" at bounding box center [342, 295] width 574 height 388
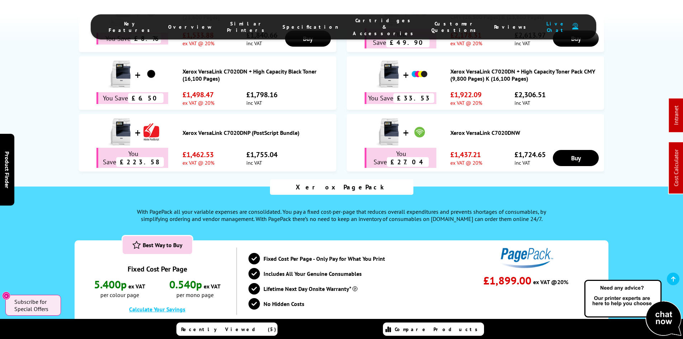
scroll to position [574, 0]
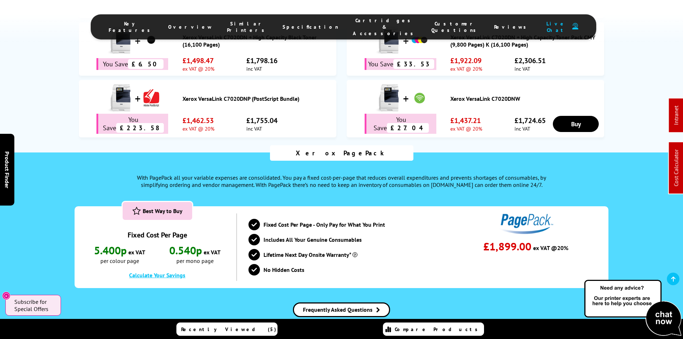
drag, startPoint x: 341, startPoint y: 19, endPoint x: 345, endPoint y: 20, distance: 4.0
click at [346, 19] on li "Cartridges & Accessories" at bounding box center [385, 26] width 79 height 19
click at [360, 24] on span "Cartridges & Accessories" at bounding box center [385, 26] width 64 height 19
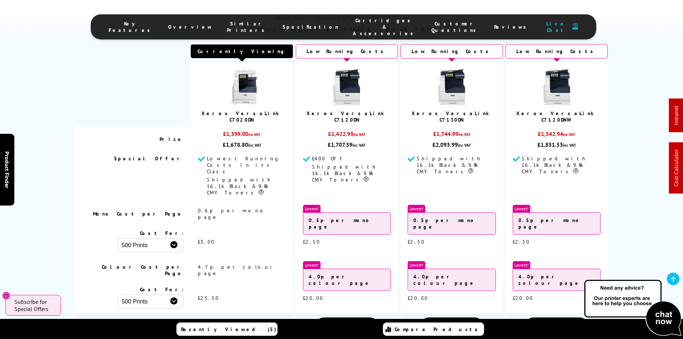
scroll to position [2561, 0]
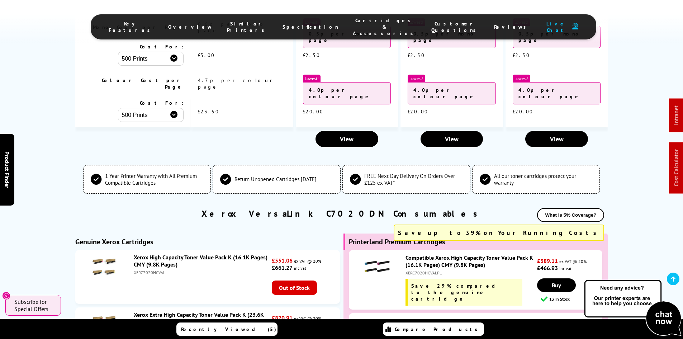
click at [339, 233] on div "Genuine Xerox Cartridges" at bounding box center [207, 241] width 265 height 16
click at [414, 333] on div "XERC7020EHCVALPL" at bounding box center [470, 335] width 130 height 5
copy div "XERC7020EHCVALPL"
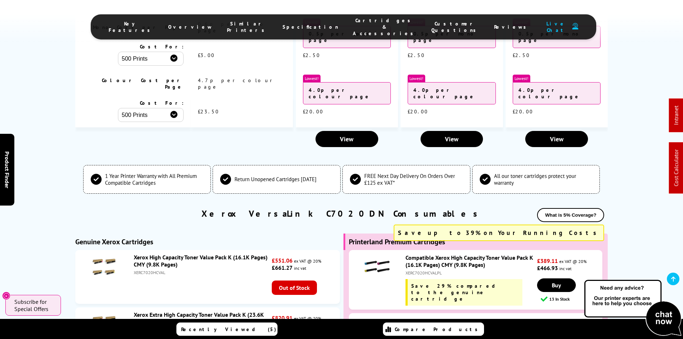
click at [431, 270] on div "XERC7020HCVALPL" at bounding box center [470, 272] width 130 height 5
copy div "XERC7020HCVALPL"
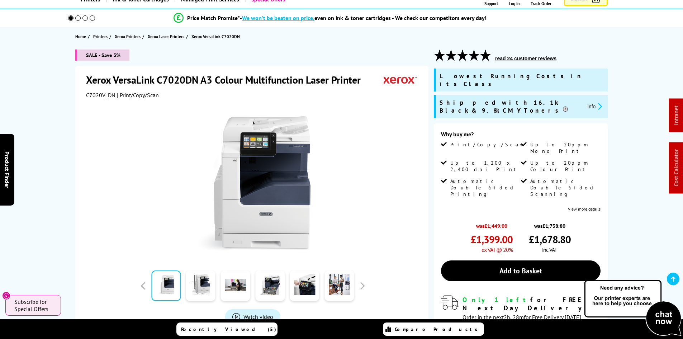
scroll to position [0, 0]
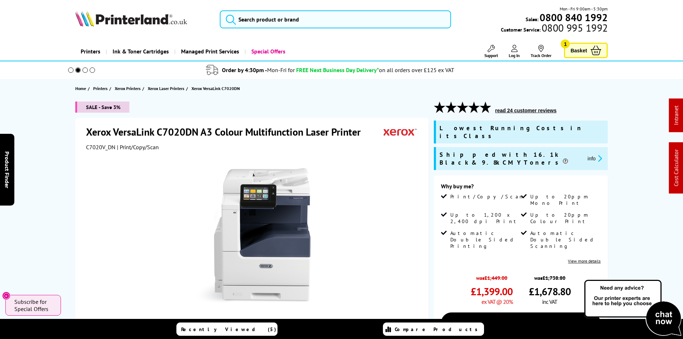
click at [95, 52] on link "Printers" at bounding box center [90, 51] width 30 height 18
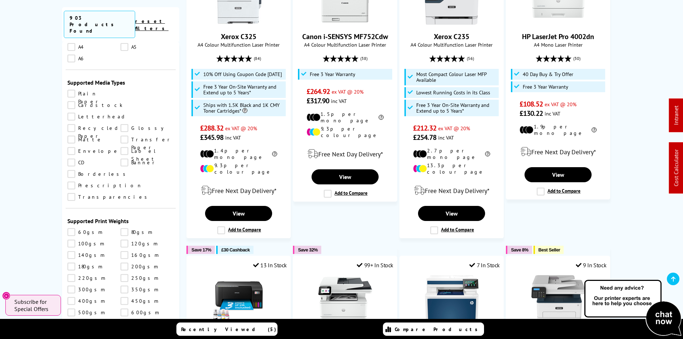
scroll to position [789, 0]
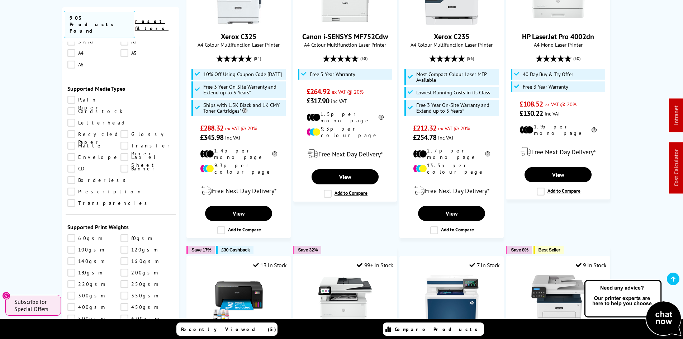
click at [72, 291] on link "300gsm" at bounding box center [93, 295] width 53 height 8
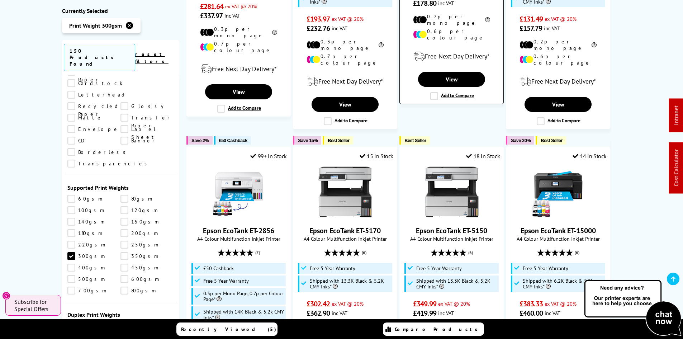
scroll to position [143, 0]
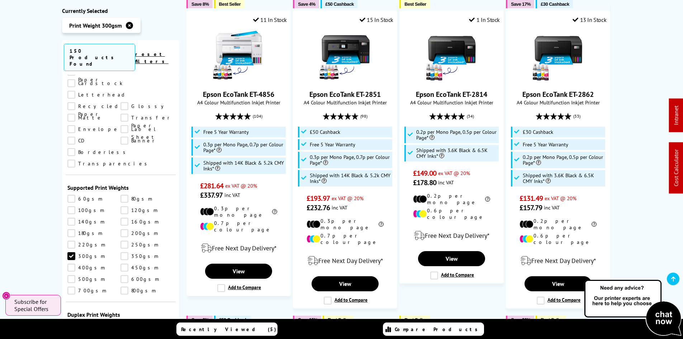
drag, startPoint x: 120, startPoint y: 170, endPoint x: 113, endPoint y: 171, distance: 7.2
click at [120, 252] on link "350gsm" at bounding box center [146, 256] width 53 height 8
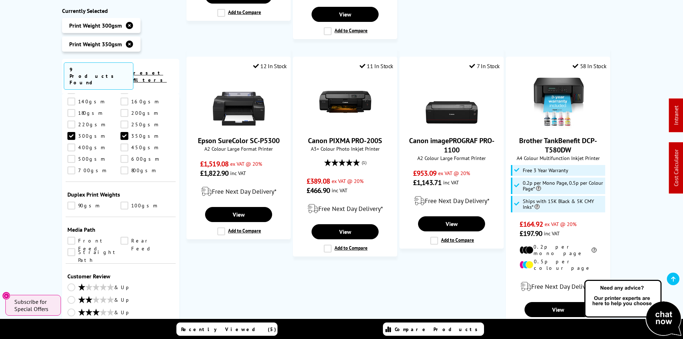
scroll to position [620, 0]
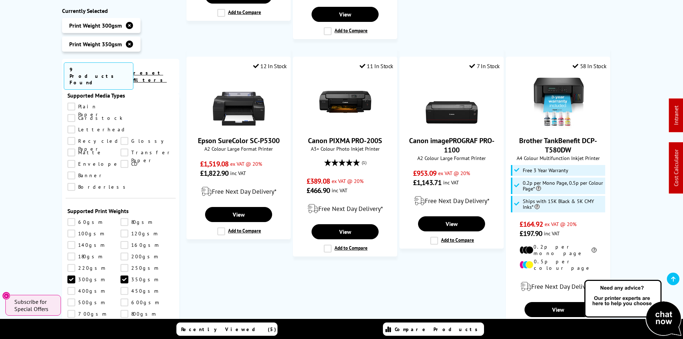
click at [76, 275] on link "300gsm" at bounding box center [93, 279] width 53 height 8
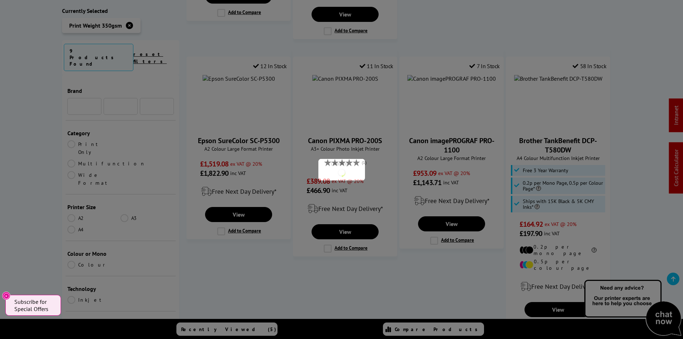
scroll to position [620, 0]
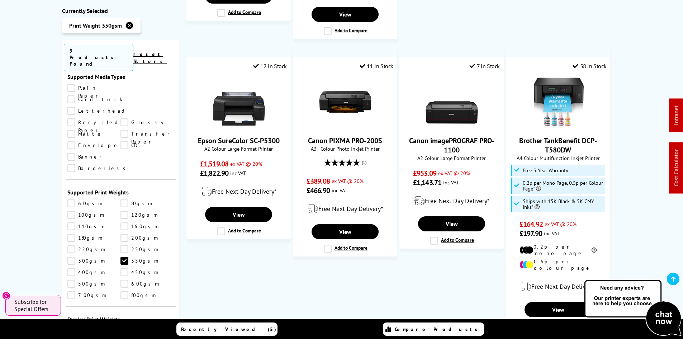
drag, startPoint x: 21, startPoint y: 175, endPoint x: 25, endPoint y: 173, distance: 4.2
click at [22, 175] on div "Print Weight 350gsm Printers Currently Selected Print Weight 350gsm 9 Products …" at bounding box center [341, 111] width 683 height 814
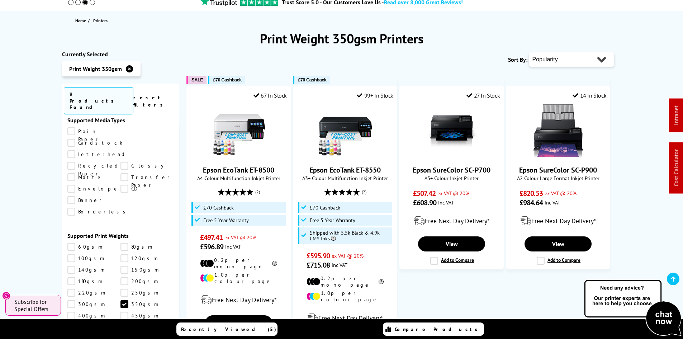
scroll to position [0, 0]
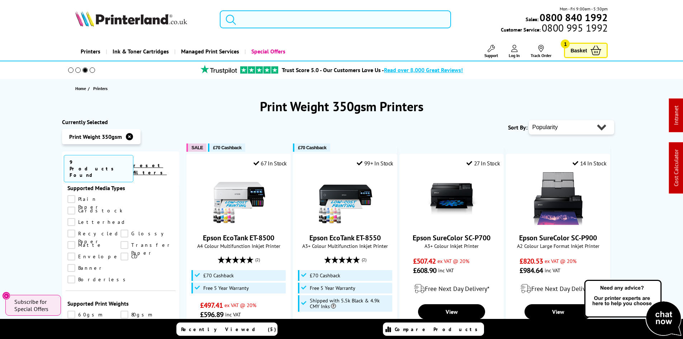
click at [269, 21] on input "search" at bounding box center [335, 19] width 231 height 18
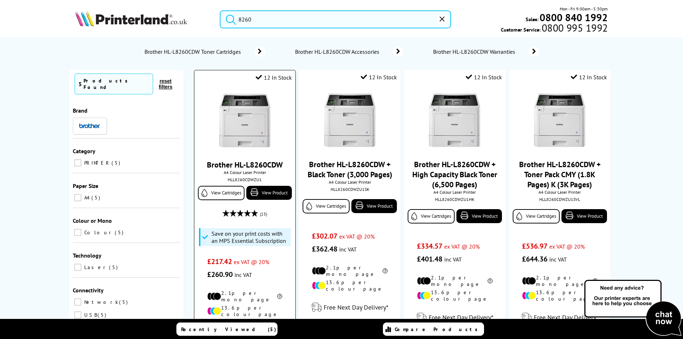
type input "8260"
click at [243, 121] on img at bounding box center [245, 121] width 54 height 54
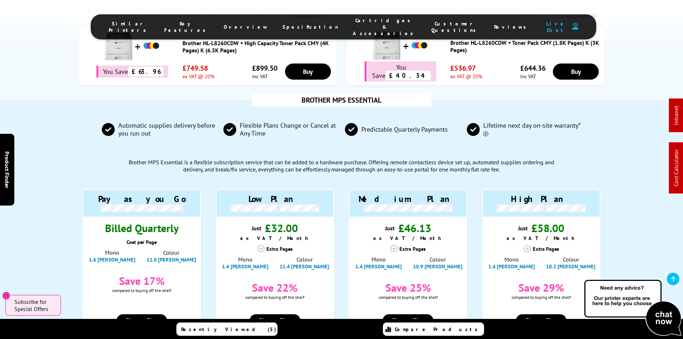
scroll to position [609, 0]
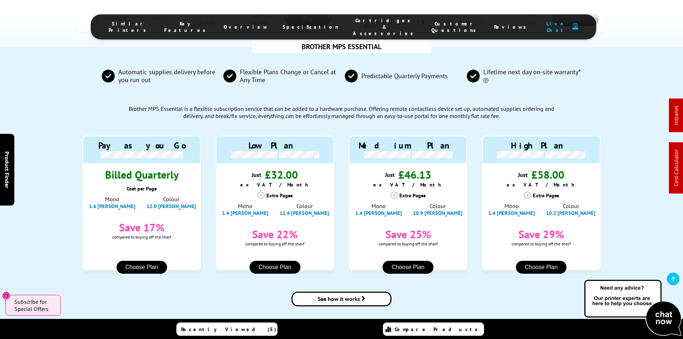
drag, startPoint x: 44, startPoint y: 181, endPoint x: 50, endPoint y: 170, distance: 12.7
click at [44, 180] on div "BROTHER MPS ESSENTIAL Automatic supplies delivery before you run out Flexible P…" at bounding box center [341, 184] width 683 height 274
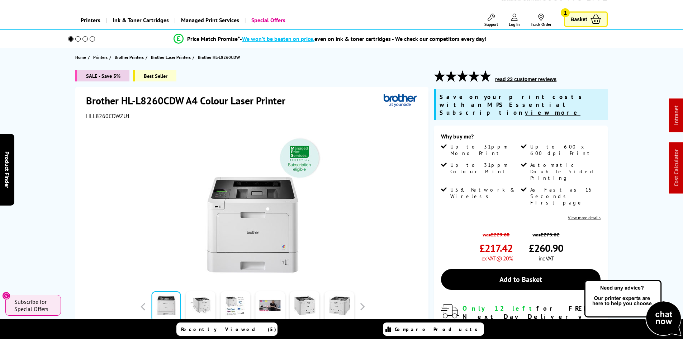
scroll to position [0, 0]
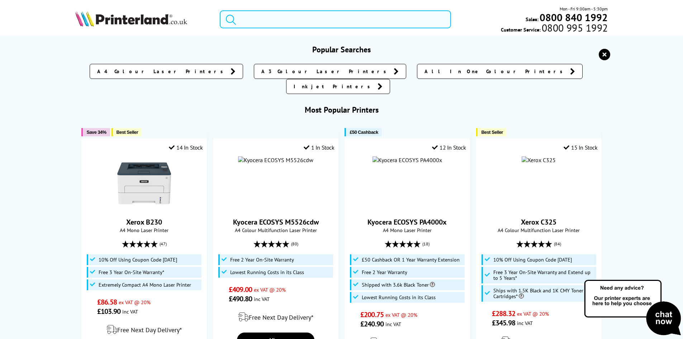
click at [261, 20] on input "search" at bounding box center [335, 19] width 231 height 18
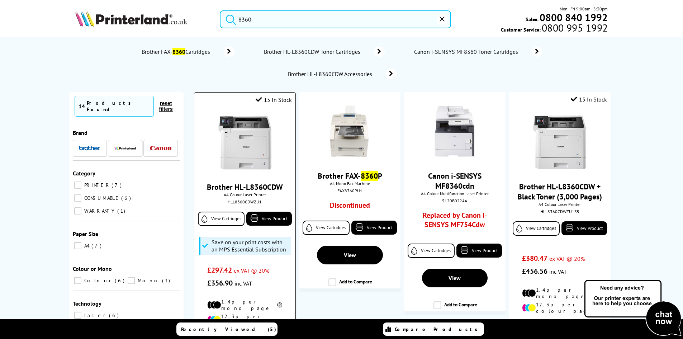
type input "8360"
click at [233, 141] on img at bounding box center [245, 143] width 54 height 54
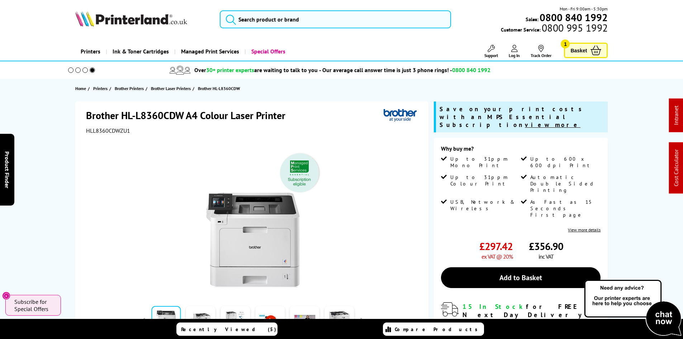
click at [155, 19] on img at bounding box center [131, 19] width 112 height 16
